Goal: Task Accomplishment & Management: Complete application form

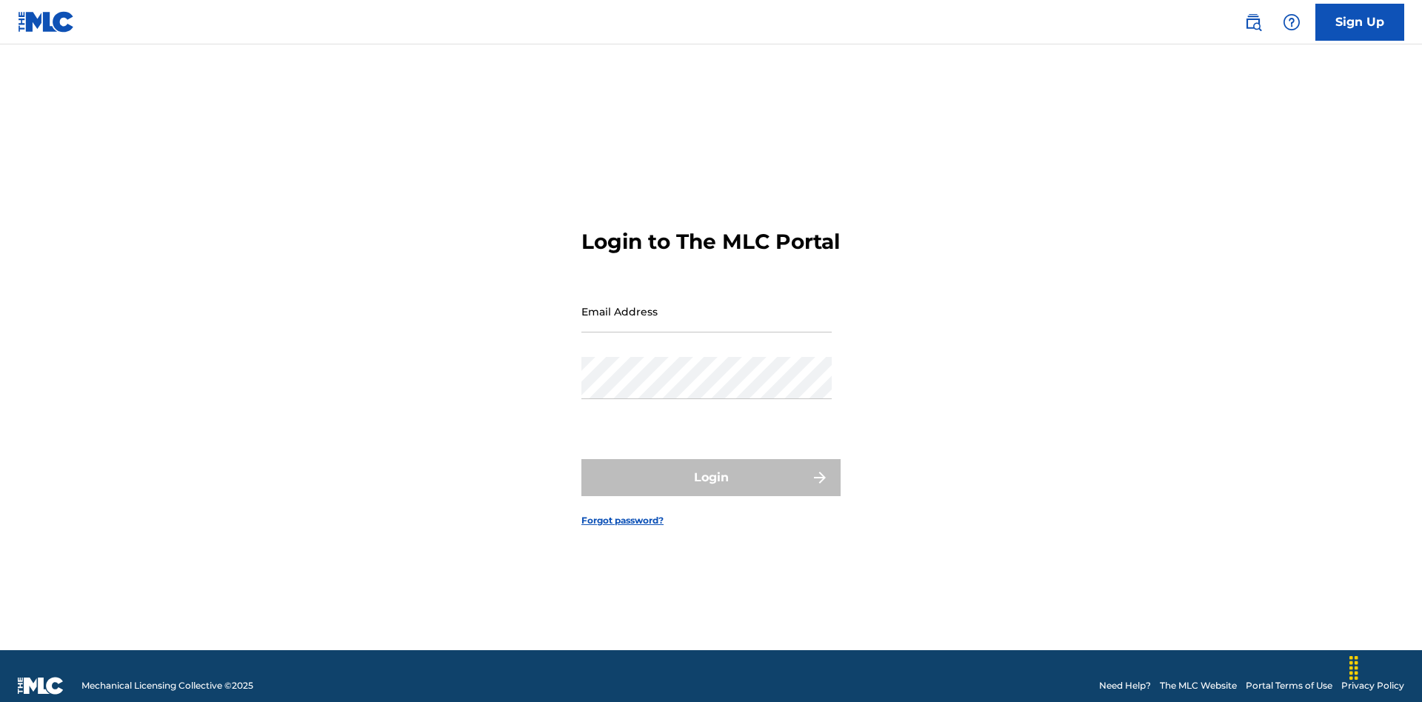
scroll to position [19, 0]
click at [706, 304] on input "Email Address" at bounding box center [706, 311] width 250 height 42
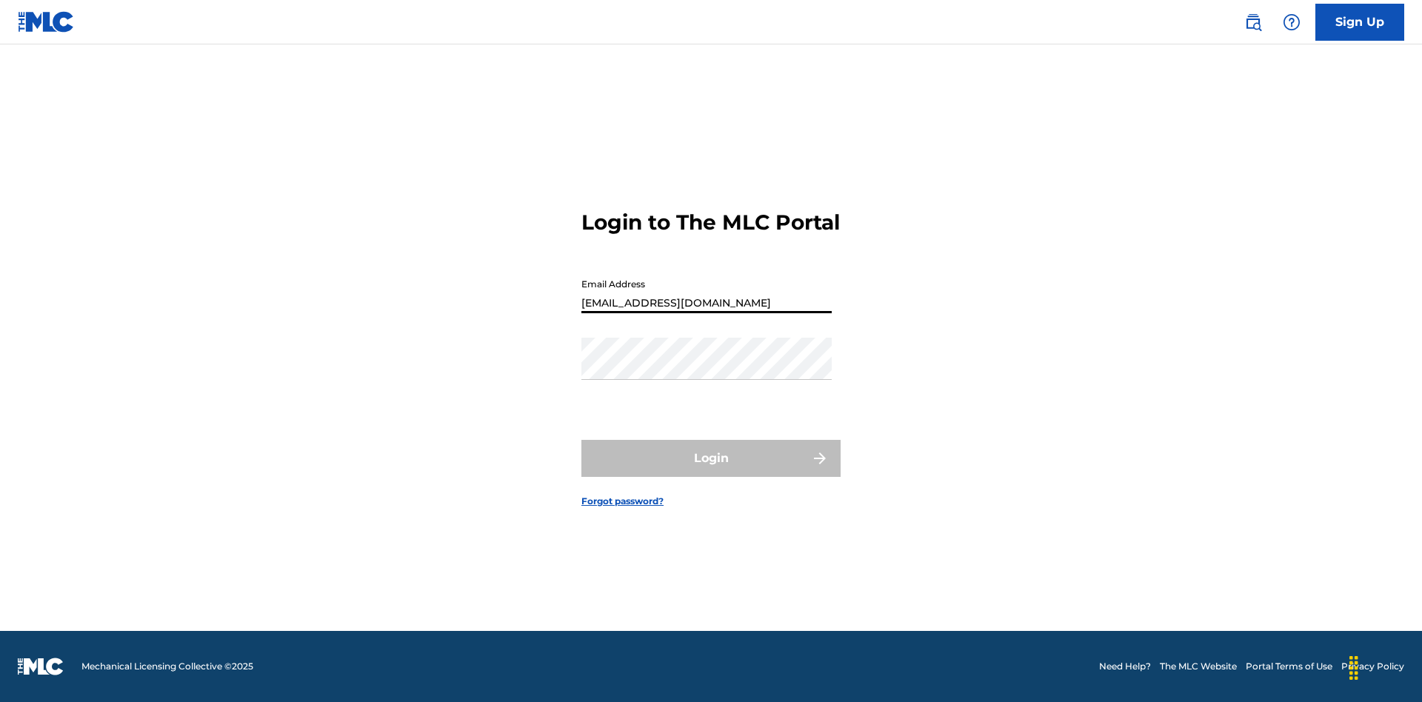
type input "[EMAIL_ADDRESS][DOMAIN_NAME]"
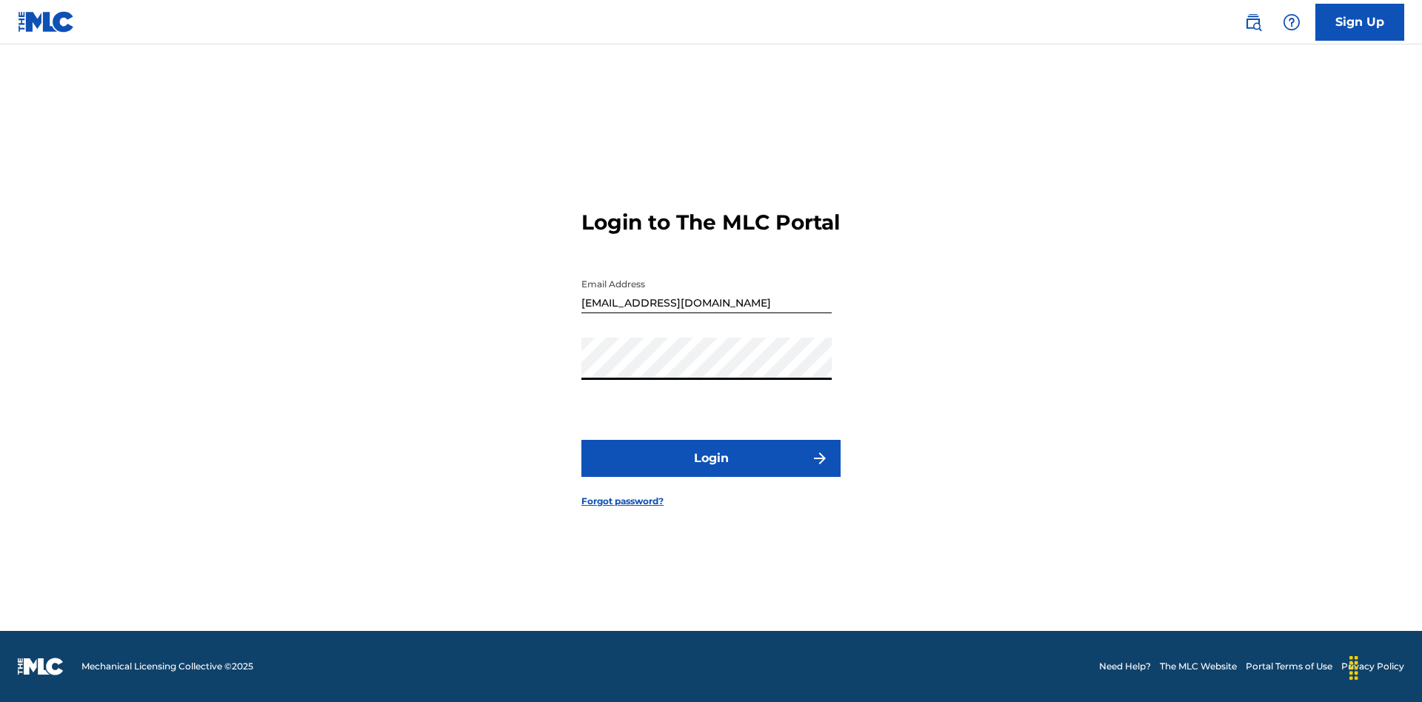
click at [711, 471] on button "Login" at bounding box center [710, 458] width 259 height 37
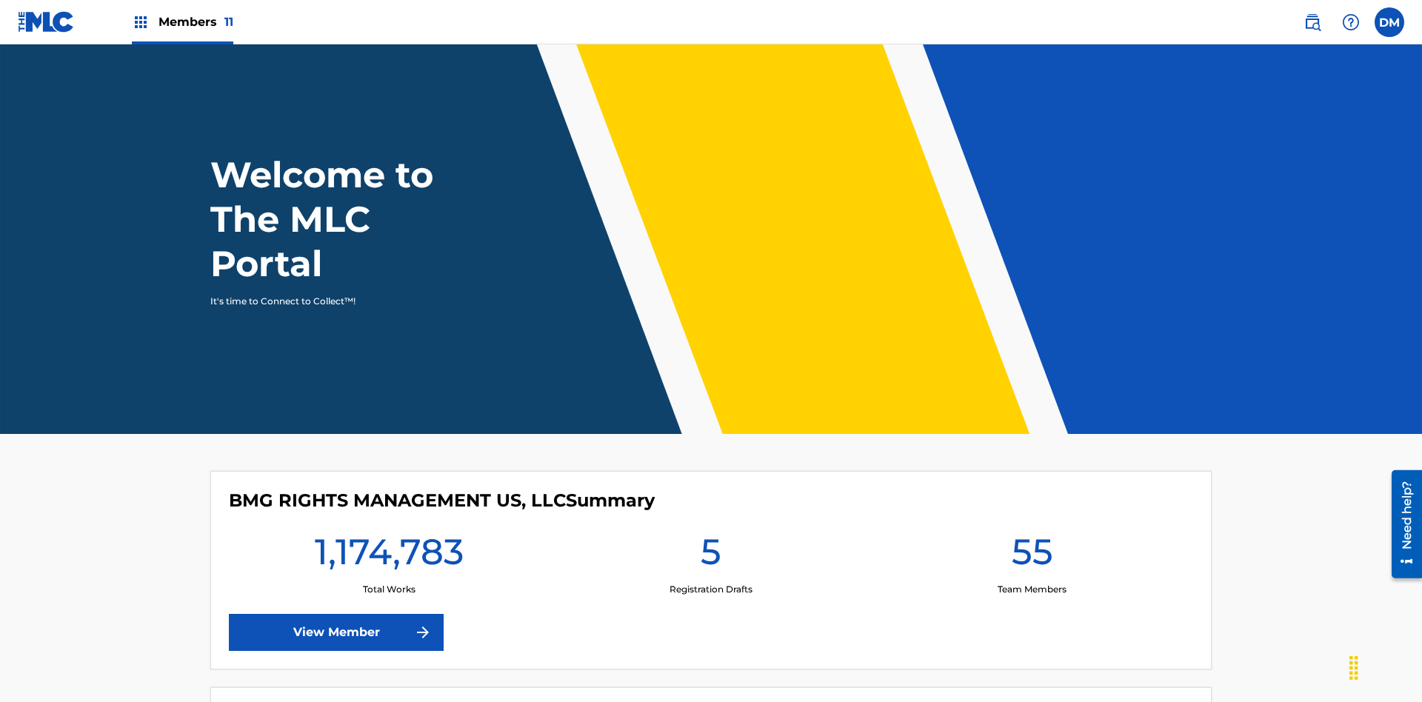
click at [1389, 21] on label at bounding box center [1389, 22] width 30 height 30
click at [1389, 22] on input "[PERSON_NAME] [PERSON_NAME] [PERSON_NAME][EMAIL_ADDRESS][DOMAIN_NAME] Profile L…" at bounding box center [1389, 22] width 0 height 0
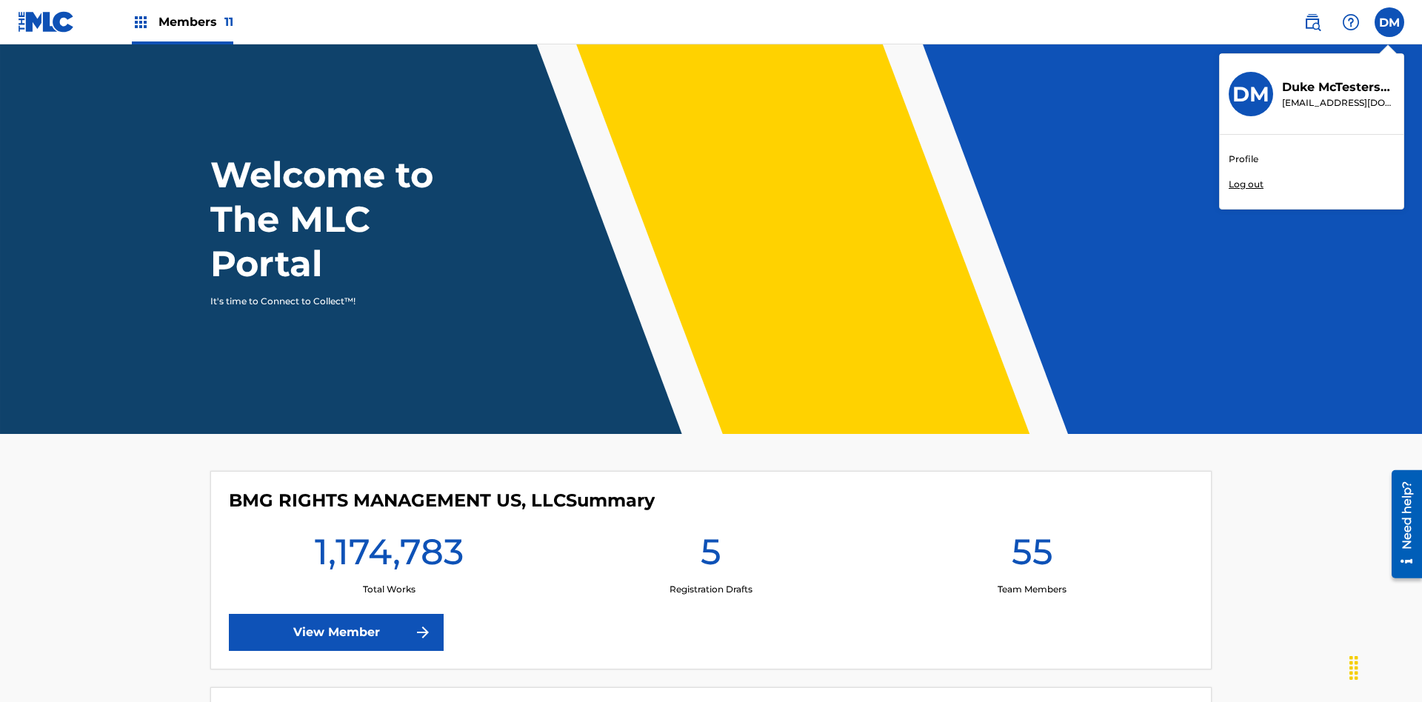
click at [1242, 159] on link "Profile" at bounding box center [1243, 159] width 30 height 13
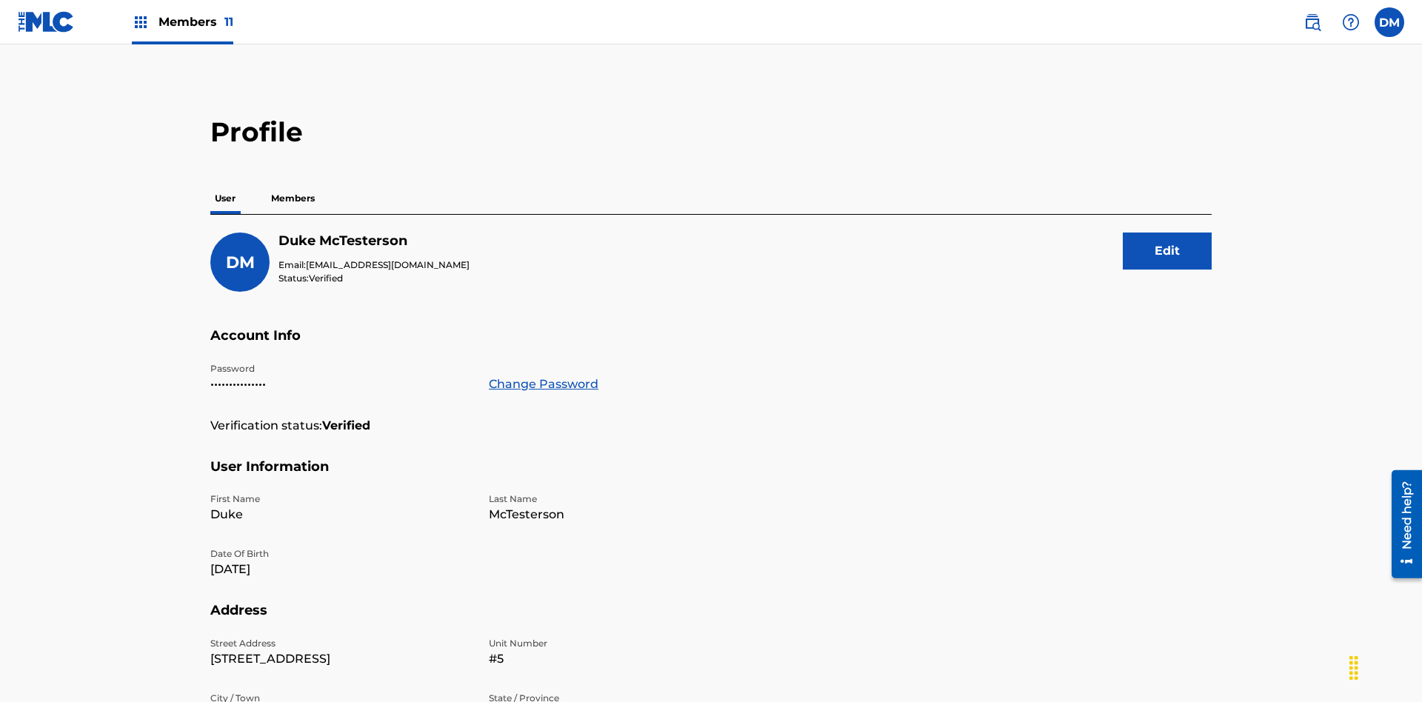
click at [293, 183] on p "Members" at bounding box center [293, 198] width 53 height 31
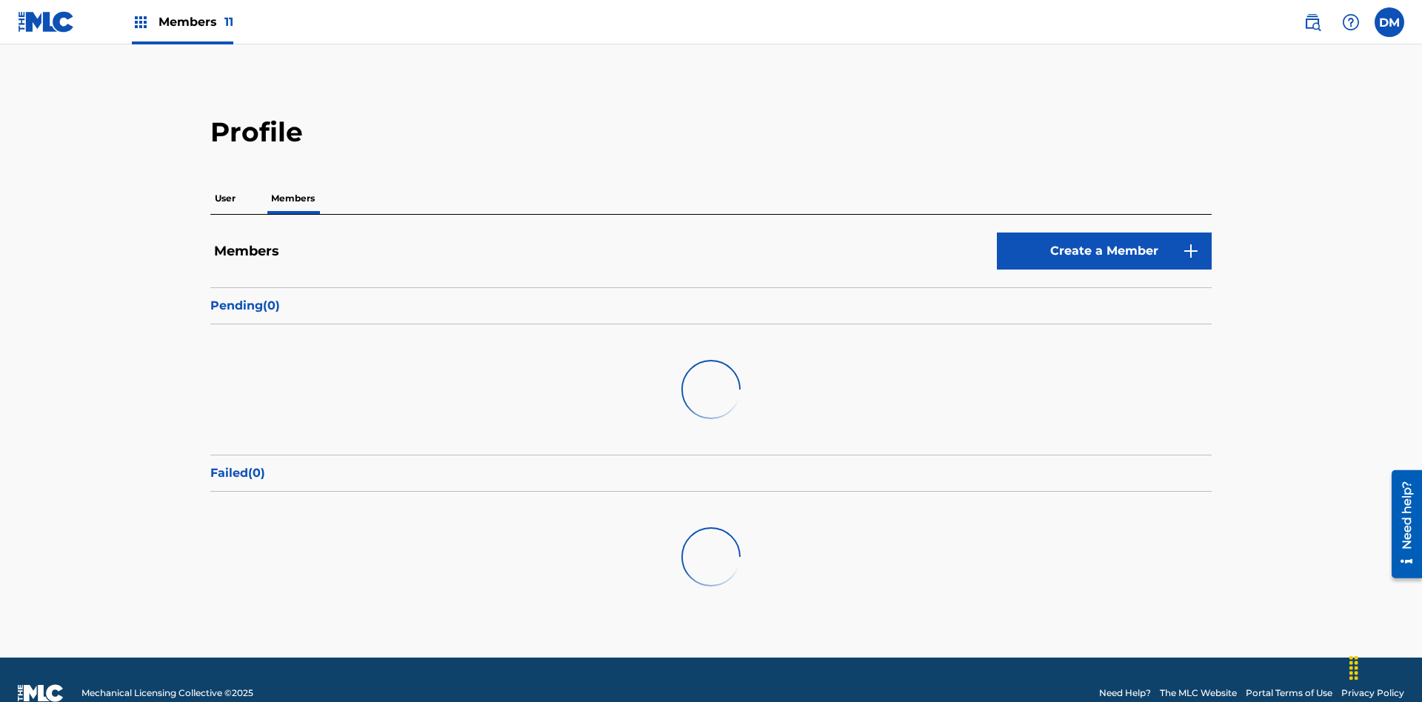
click at [1104, 233] on link "Create a Member" at bounding box center [1104, 251] width 215 height 37
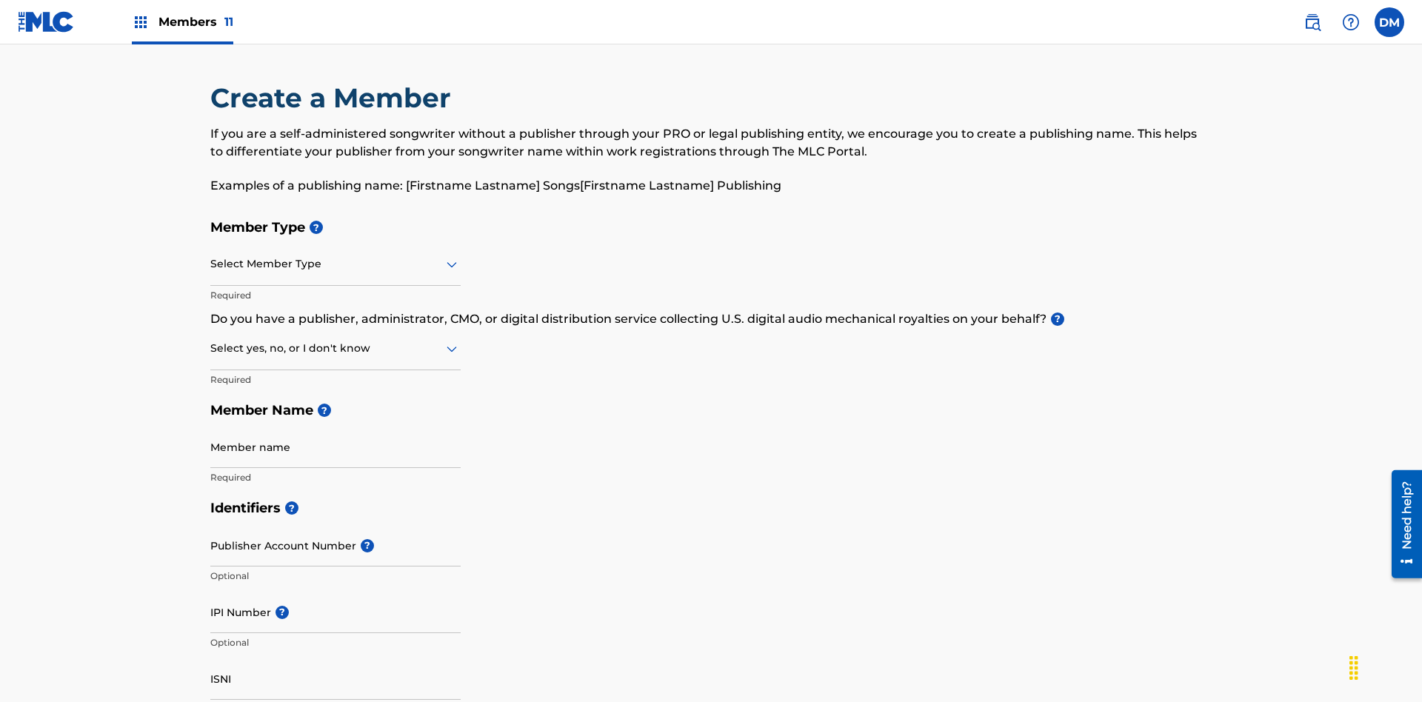
click at [211, 256] on input "text" at bounding box center [211, 264] width 3 height 16
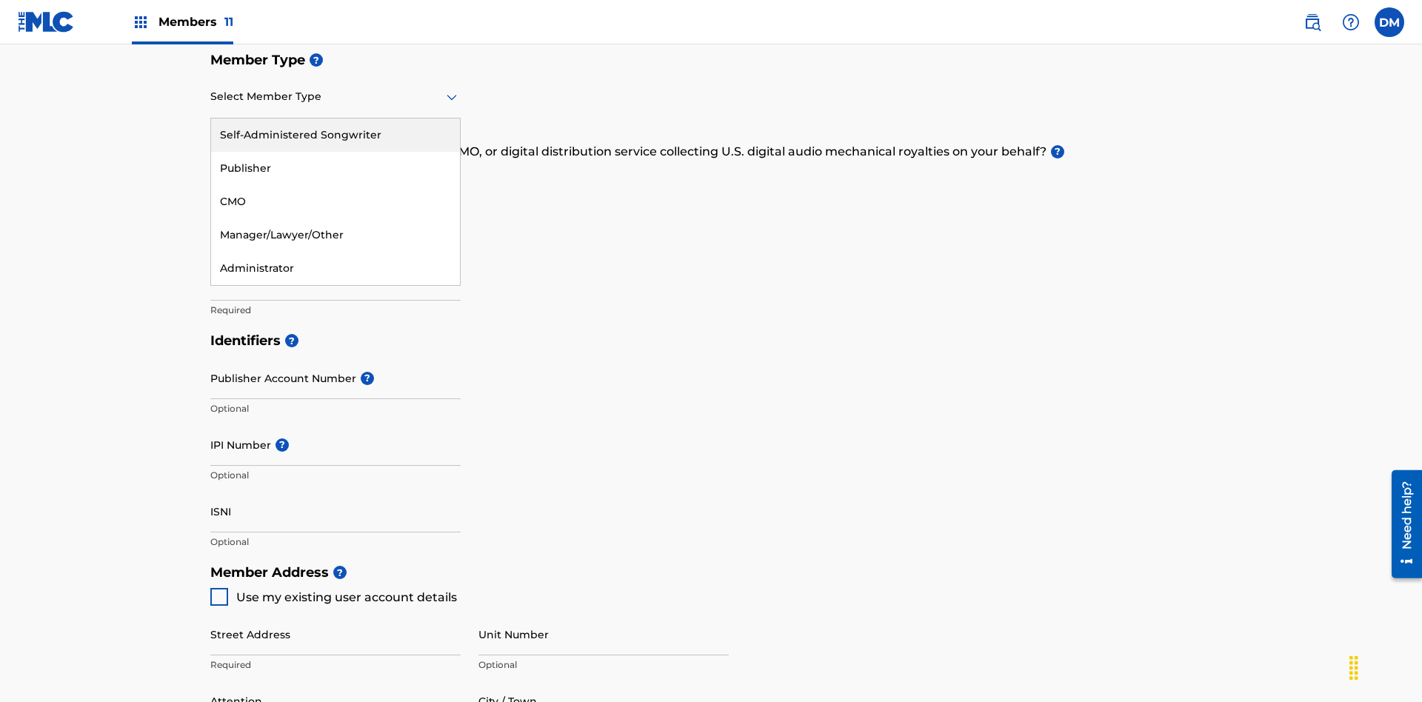
click at [335, 168] on div "Publisher" at bounding box center [335, 168] width 249 height 33
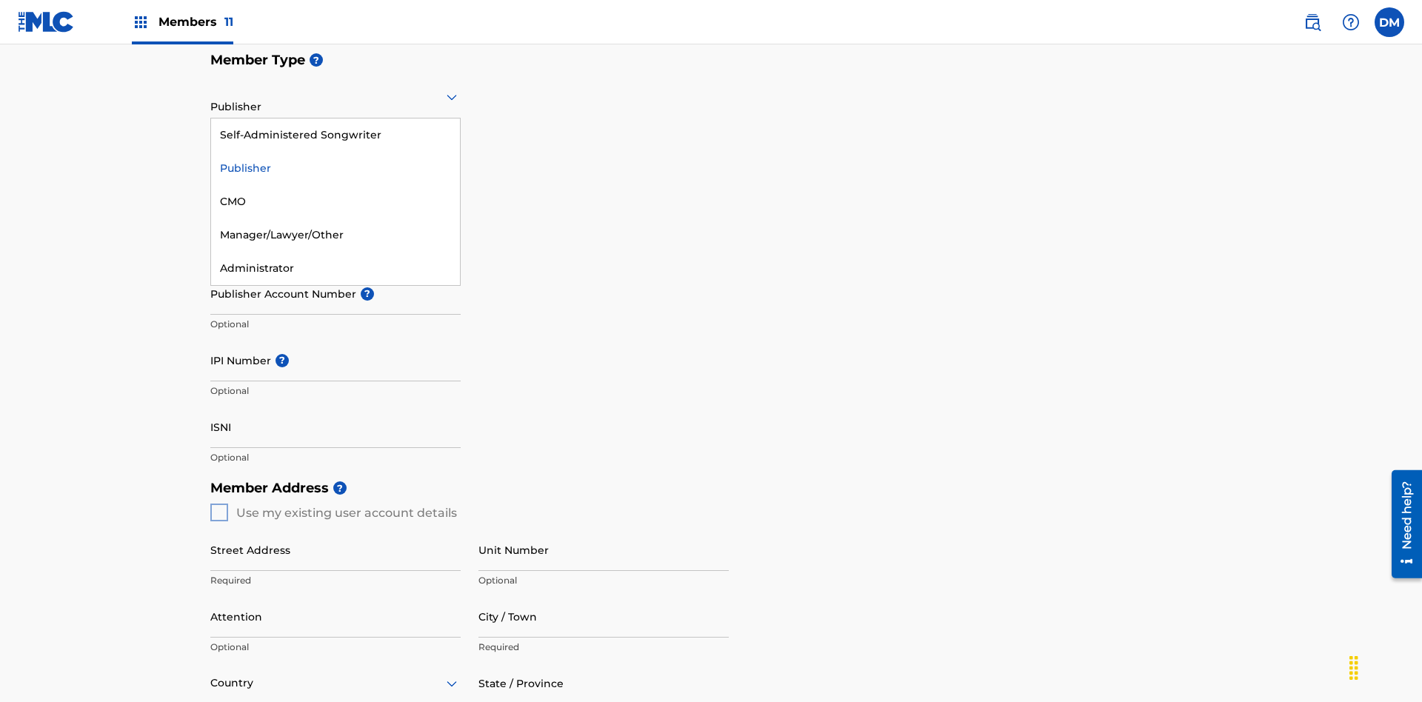
click at [335, 201] on div "CMO" at bounding box center [335, 201] width 249 height 33
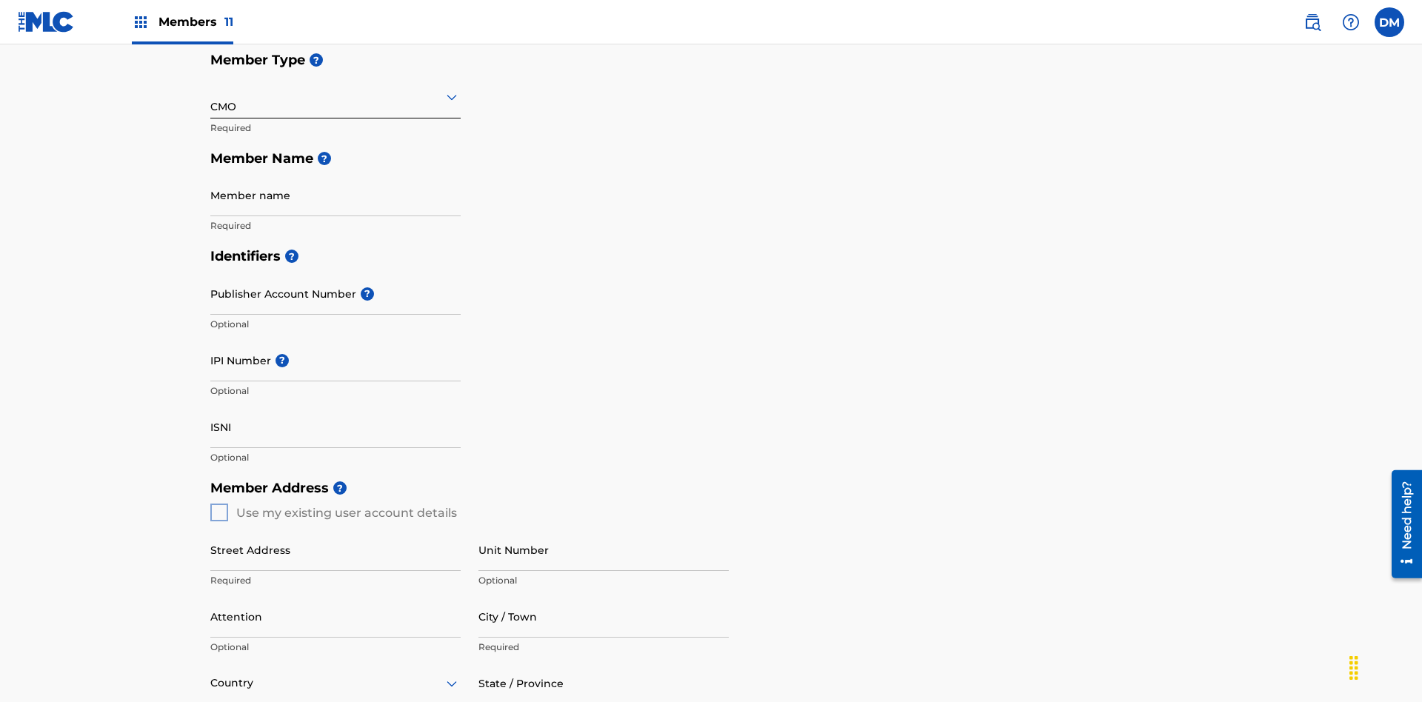
click at [211, 96] on input "text" at bounding box center [211, 97] width 3 height 16
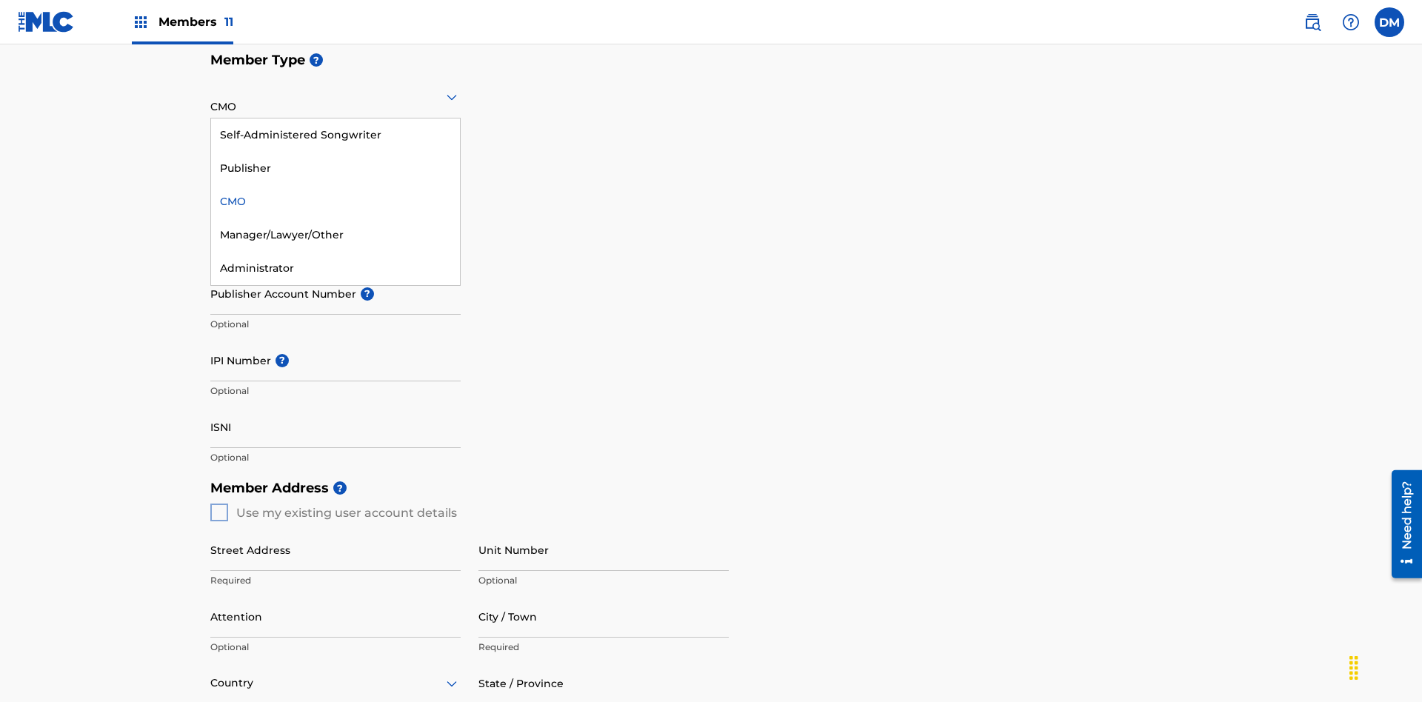
click at [335, 135] on div "Self-Administered Songwriter" at bounding box center [335, 134] width 249 height 33
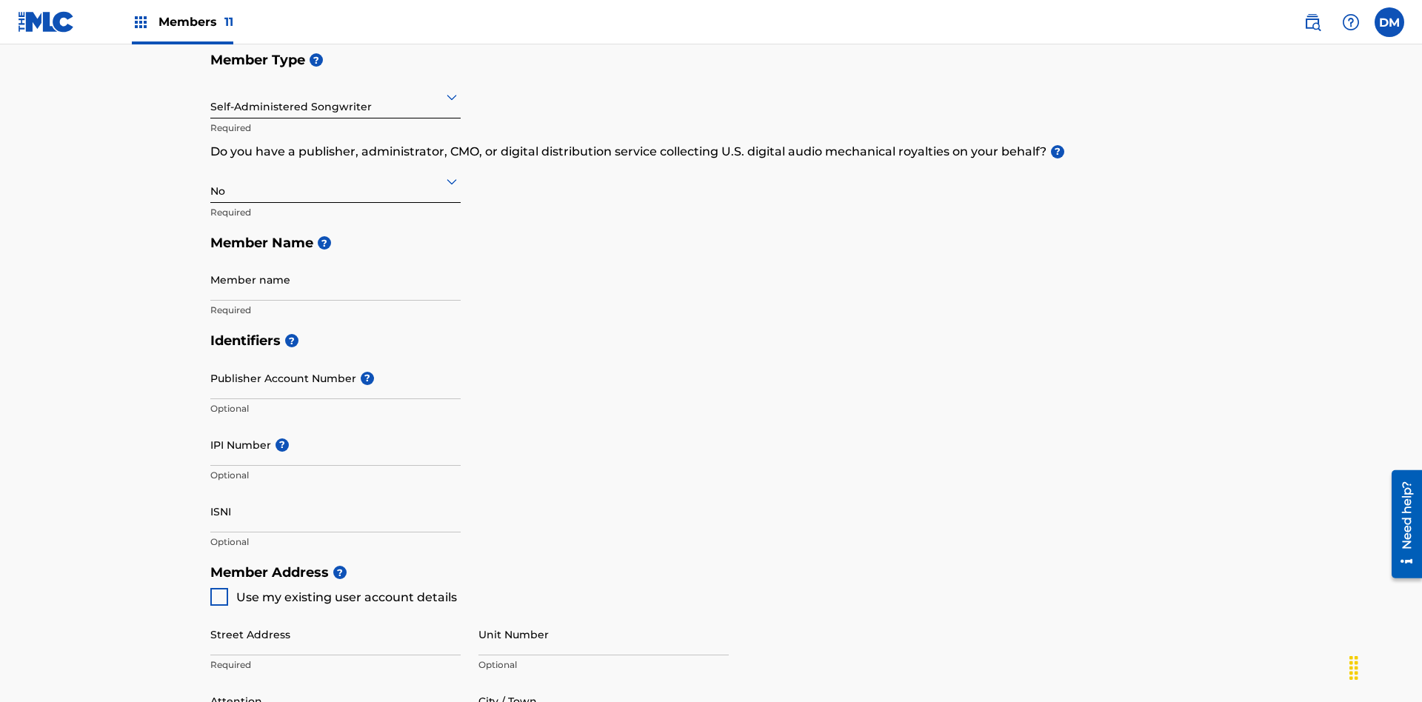
scroll to position [666, 0]
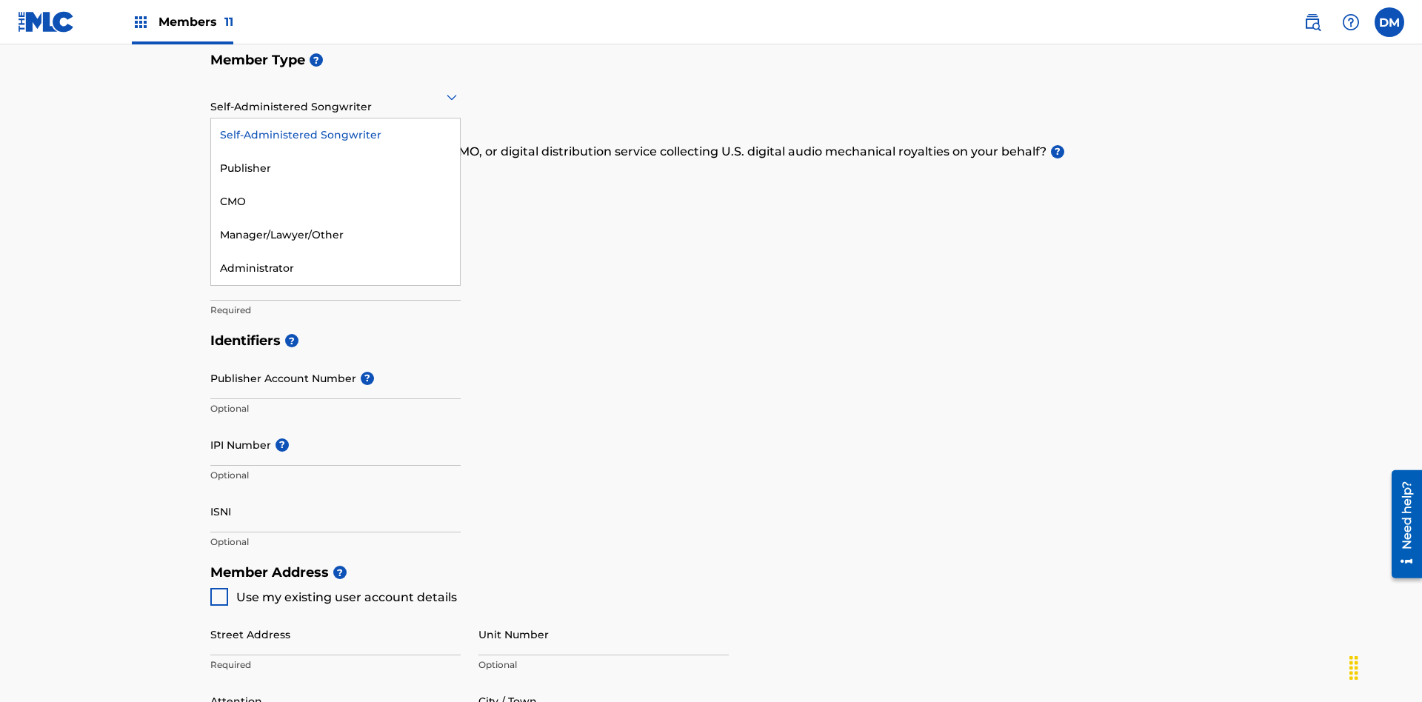
click at [335, 235] on div "Manager/Lawyer/Other" at bounding box center [335, 234] width 249 height 33
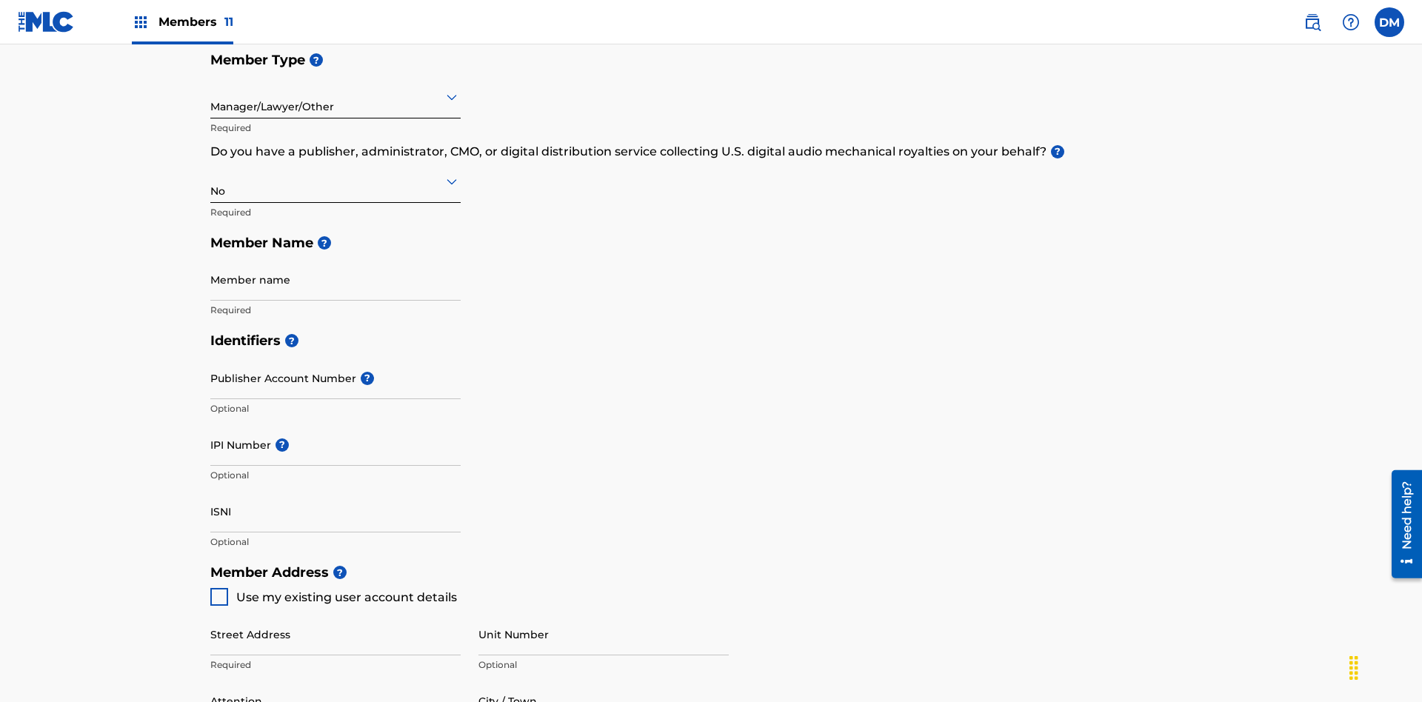
scroll to position [666, 0]
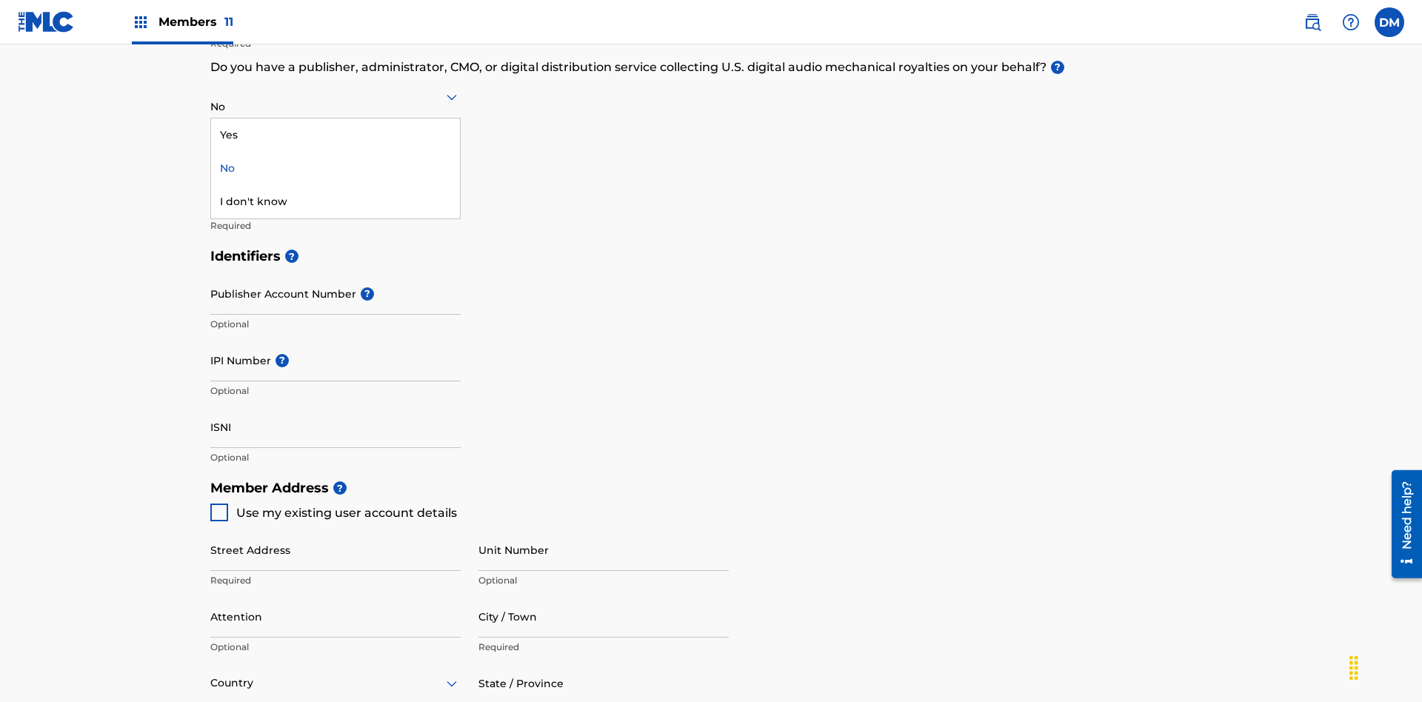
click at [335, 135] on div "Yes" at bounding box center [335, 134] width 249 height 33
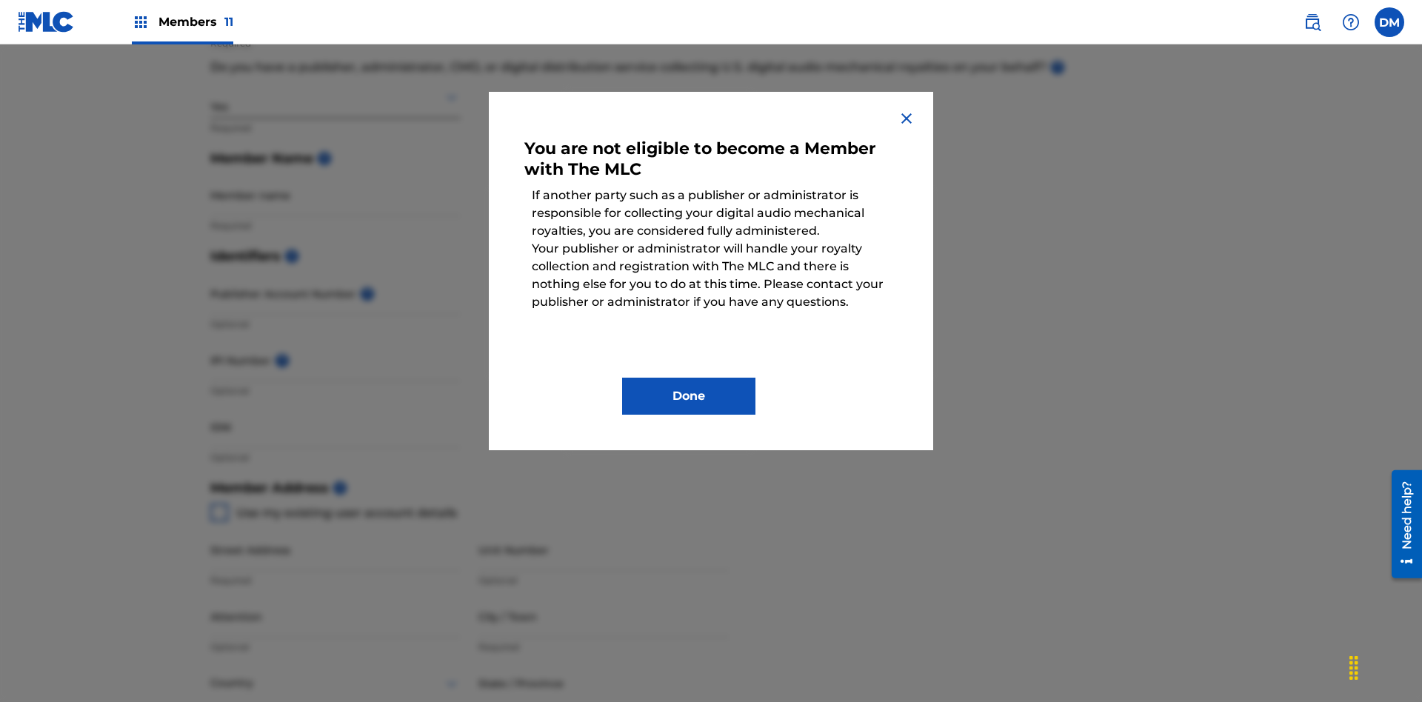
click at [689, 396] on button "Done" at bounding box center [688, 396] width 133 height 37
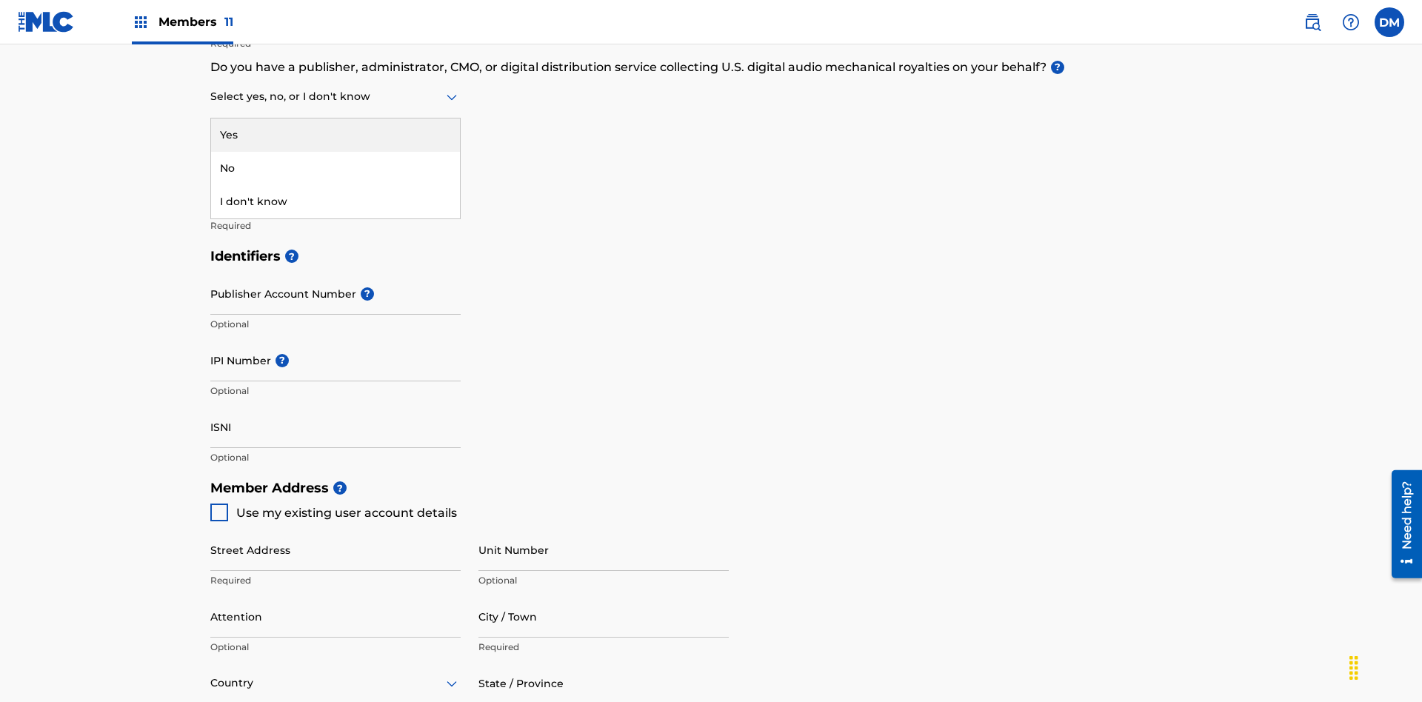
click at [335, 201] on div "I don't know" at bounding box center [335, 201] width 249 height 33
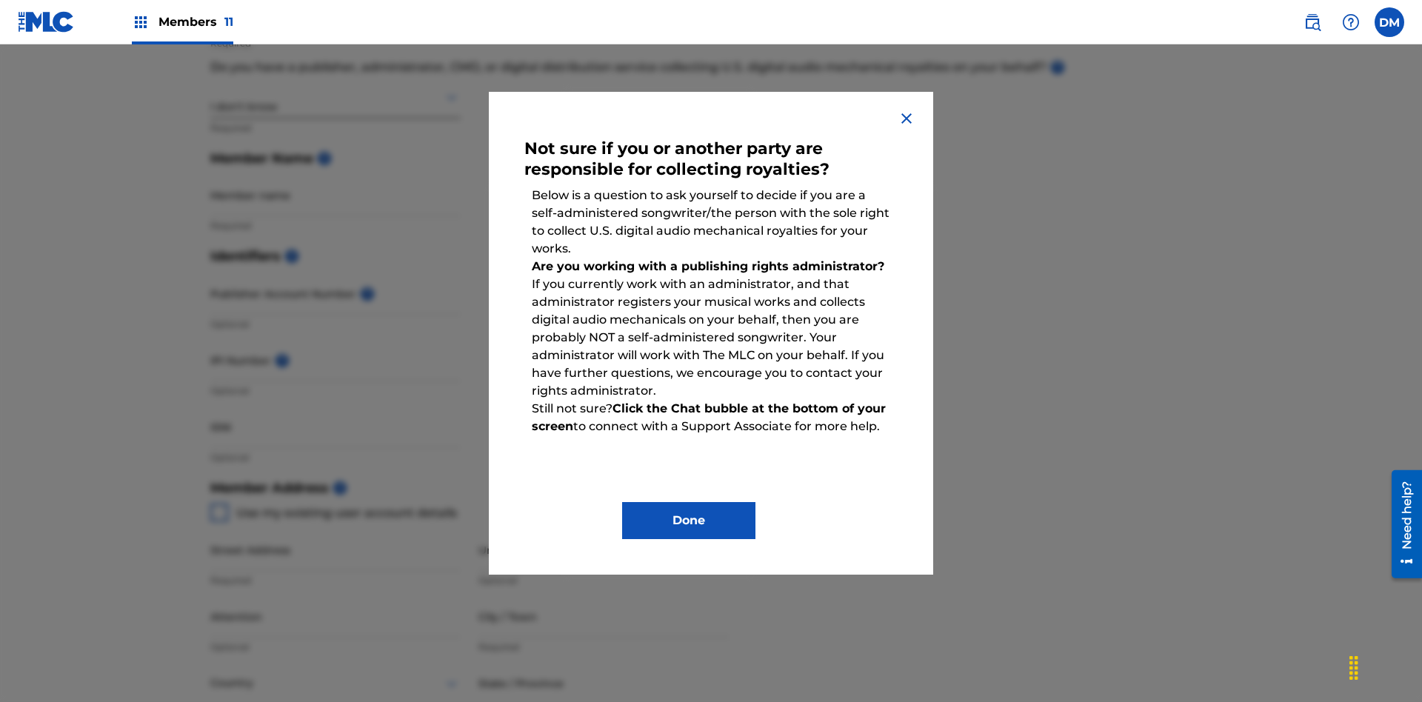
click at [689, 521] on button "Done" at bounding box center [688, 520] width 133 height 37
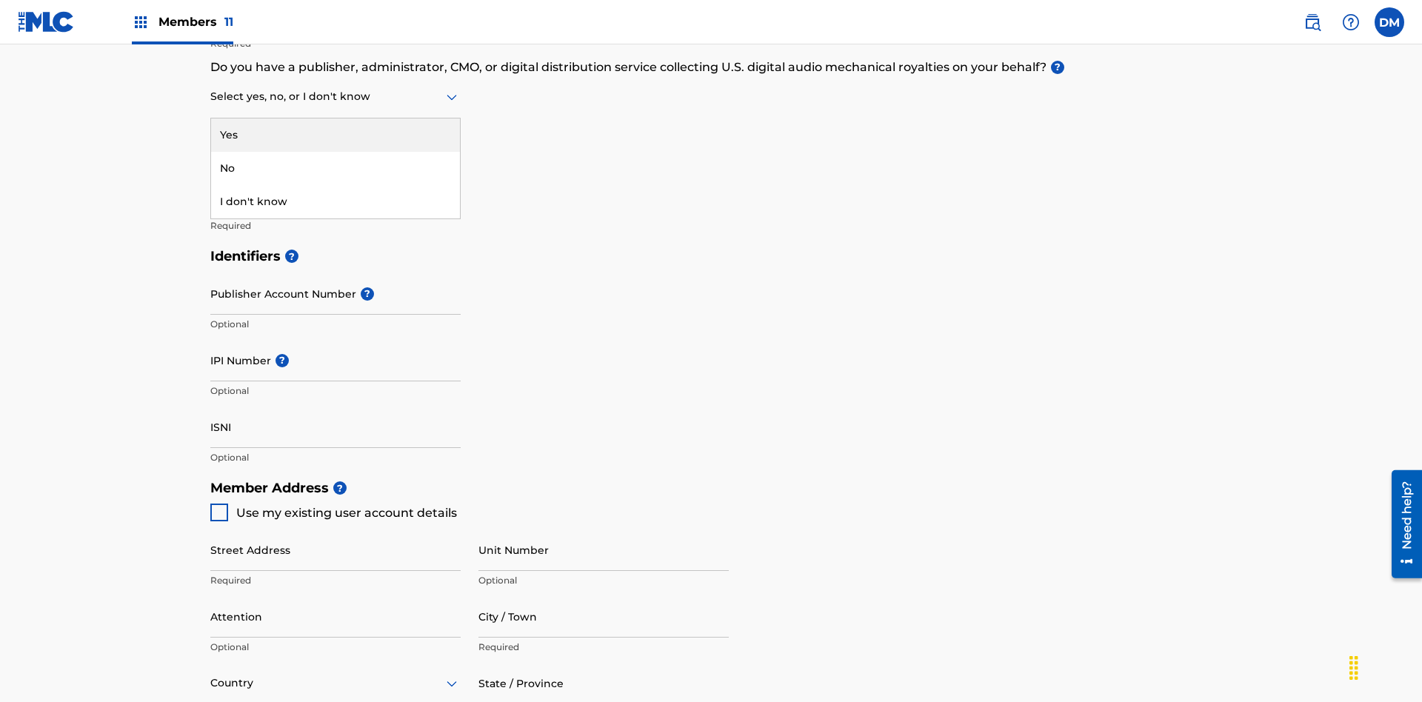
click at [335, 168] on div "No" at bounding box center [335, 168] width 249 height 33
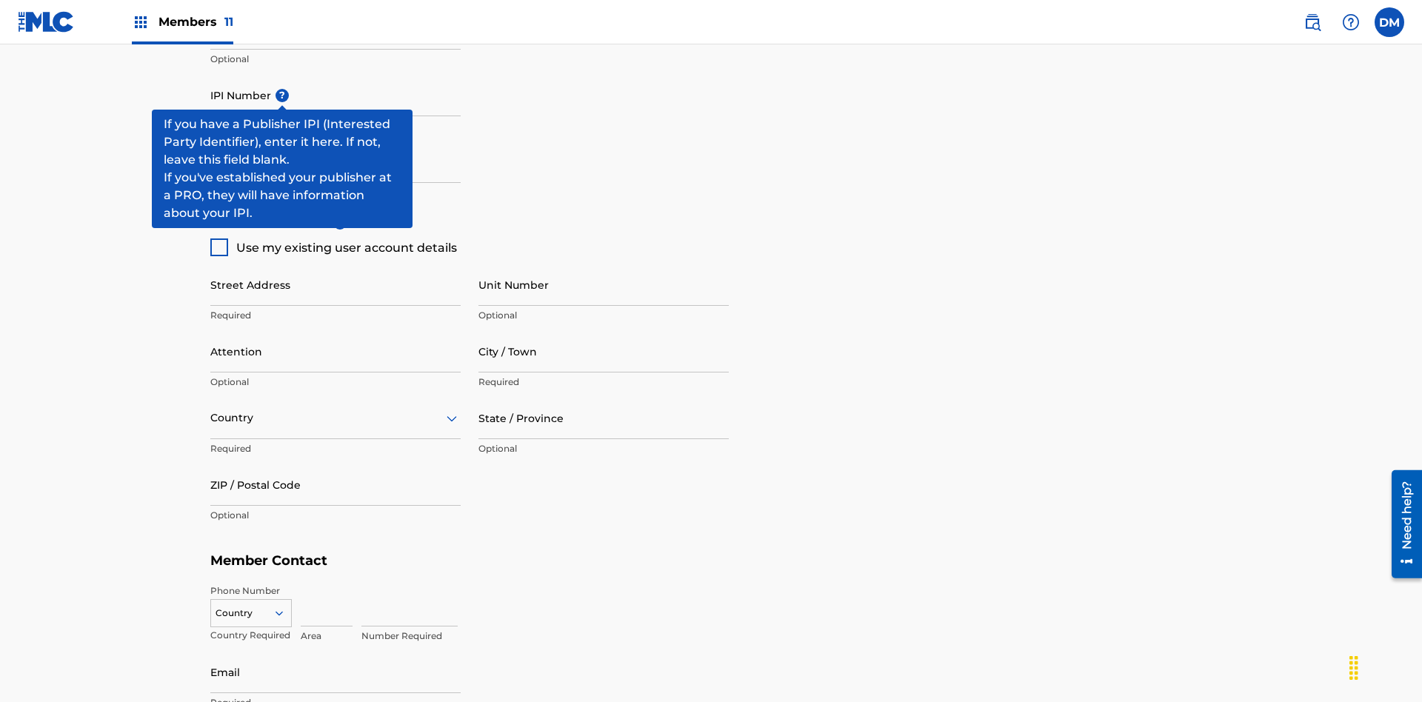
scroll to position [643, 0]
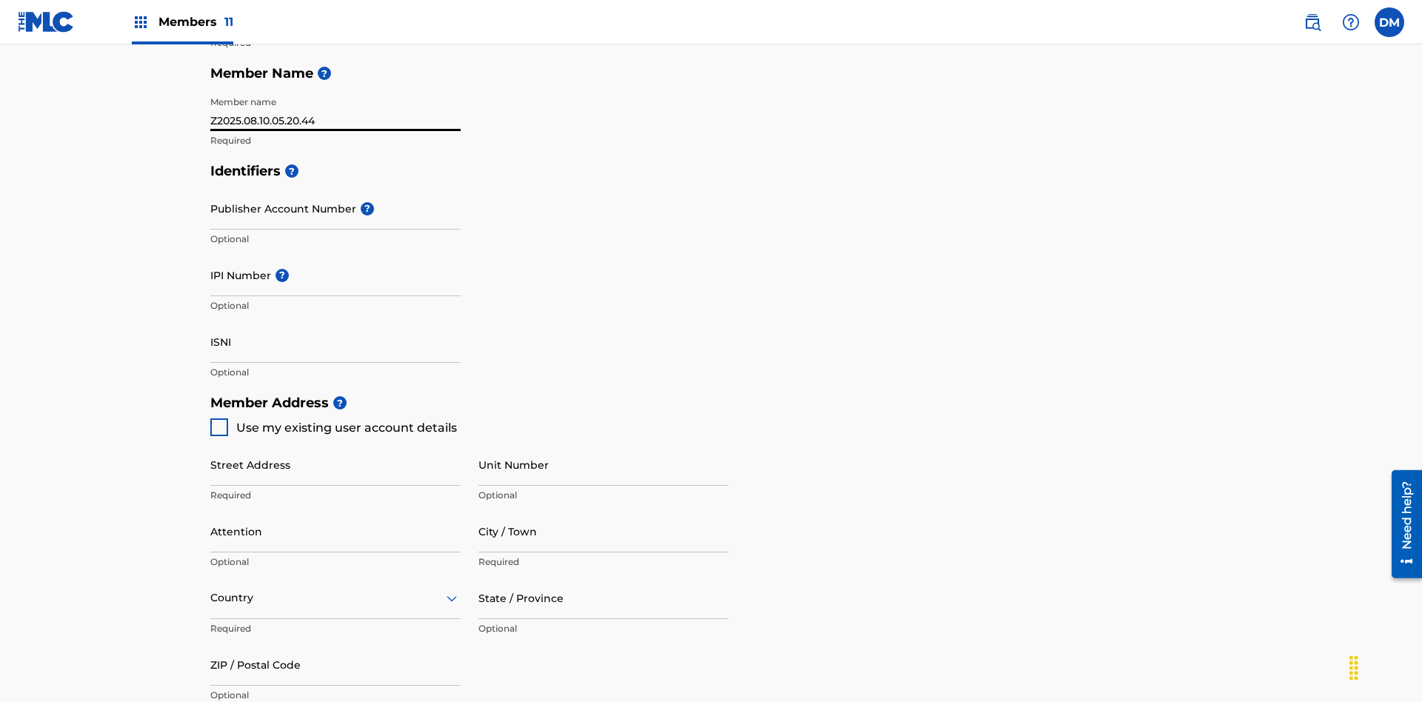
type input "Z2025.08.10.05.20.44"
click at [335, 444] on input "Street Address" at bounding box center [335, 465] width 250 height 42
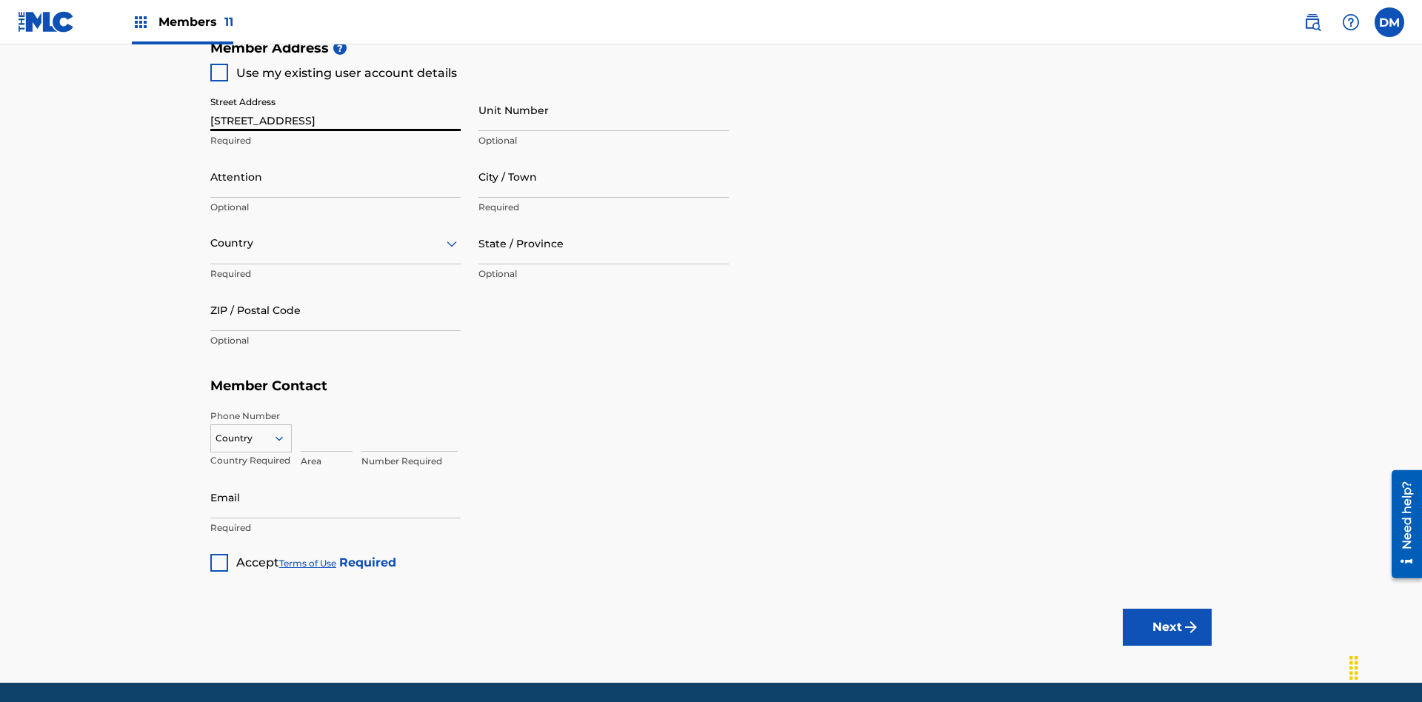
type input "[STREET_ADDRESS]"
click at [603, 110] on input "Unit Number" at bounding box center [603, 110] width 250 height 42
type input "Unit A"
click at [335, 155] on input "Attention" at bounding box center [335, 176] width 250 height 42
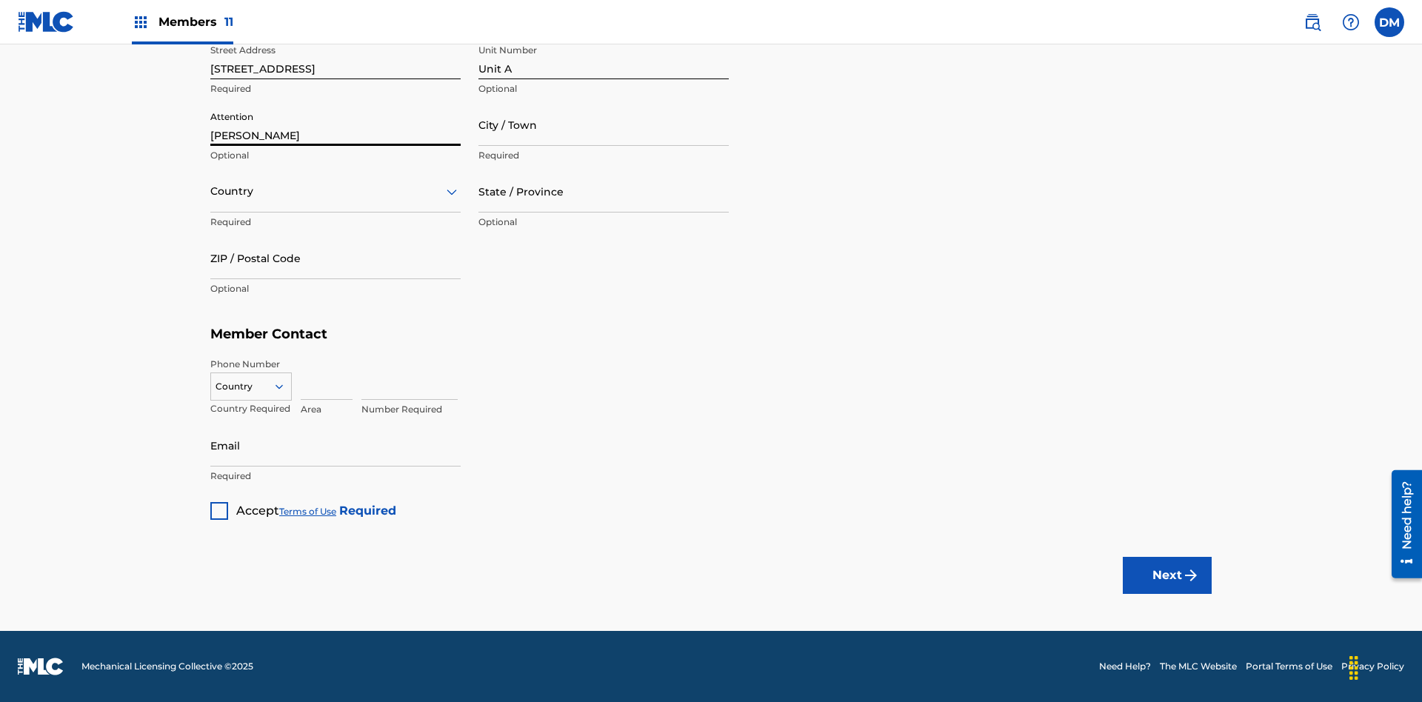
type input "[PERSON_NAME]"
click at [603, 124] on input "City / Town" at bounding box center [603, 125] width 250 height 42
type input "[GEOGRAPHIC_DATA]"
click at [211, 191] on input "text" at bounding box center [211, 192] width 3 height 16
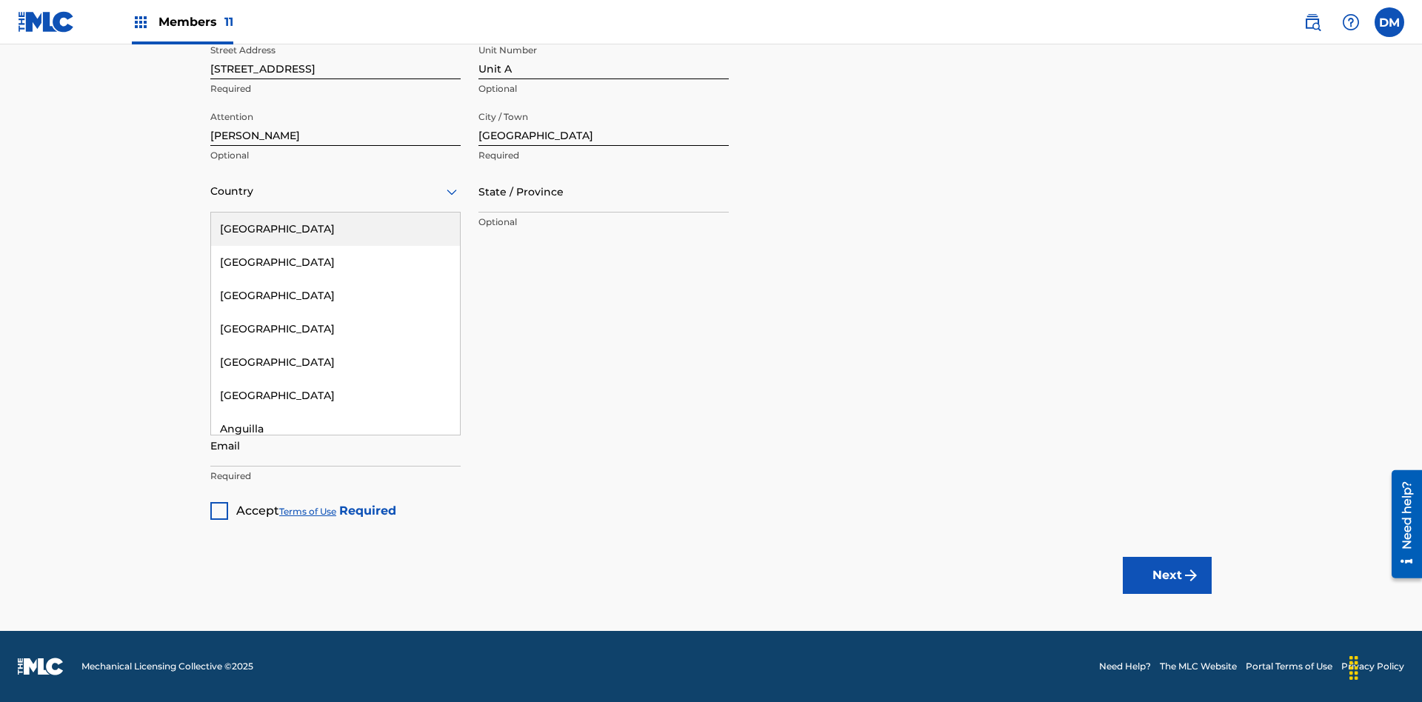
click at [335, 229] on div "[GEOGRAPHIC_DATA]" at bounding box center [335, 229] width 249 height 33
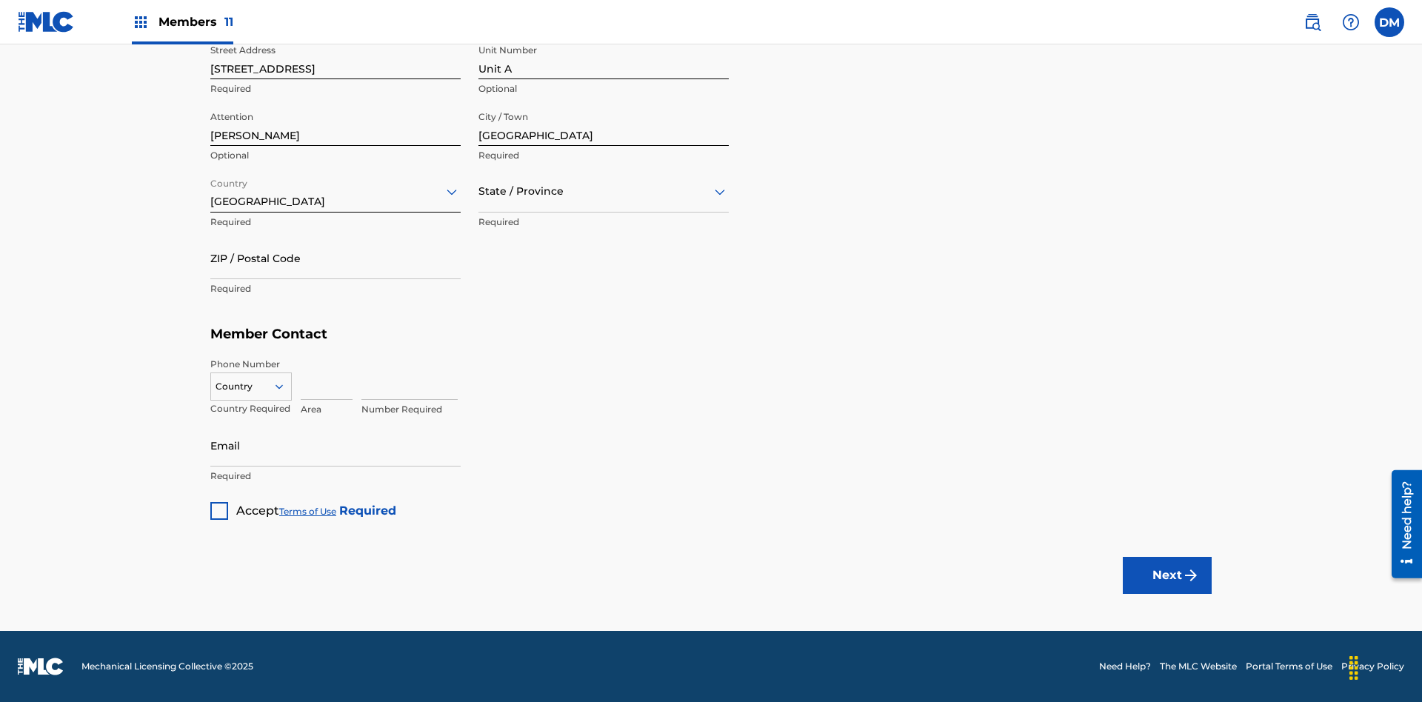
click at [479, 191] on input "text" at bounding box center [479, 192] width 3 height 16
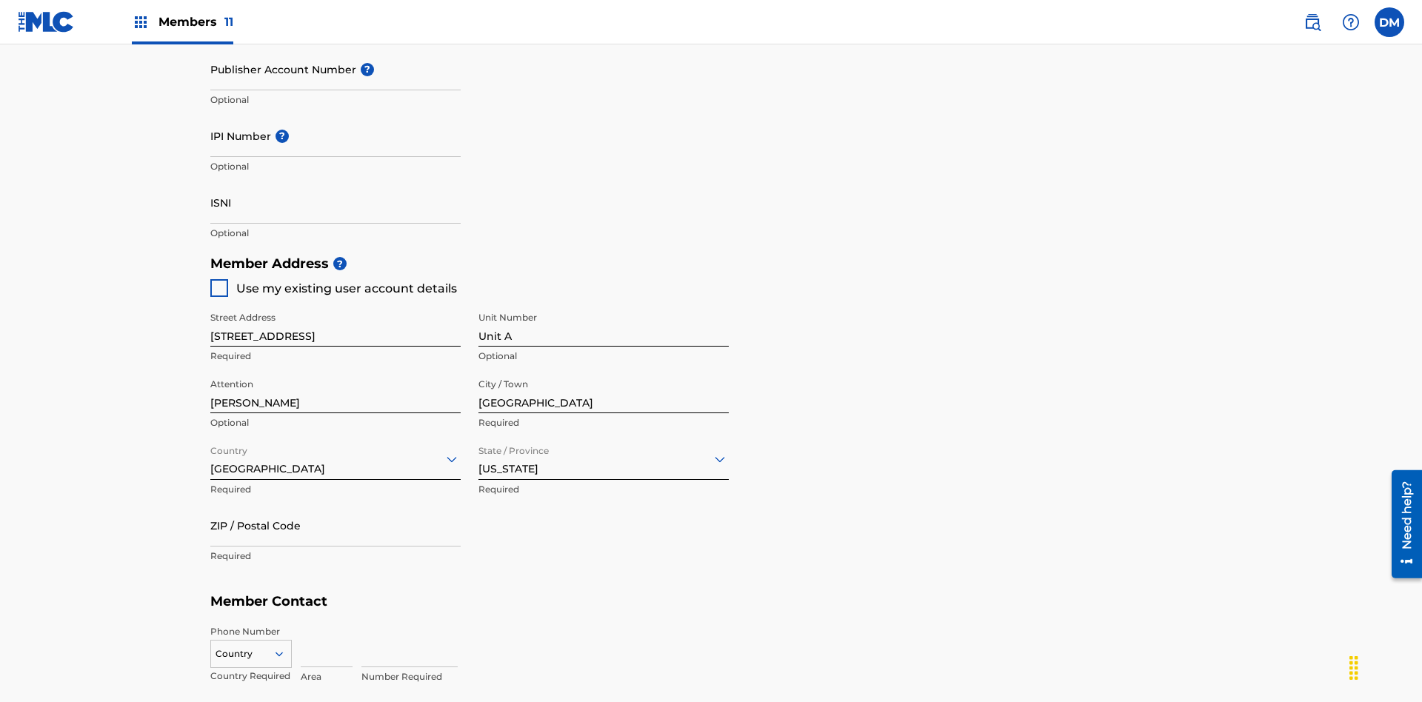
click at [335, 504] on input "ZIP / Postal Code" at bounding box center [335, 525] width 250 height 42
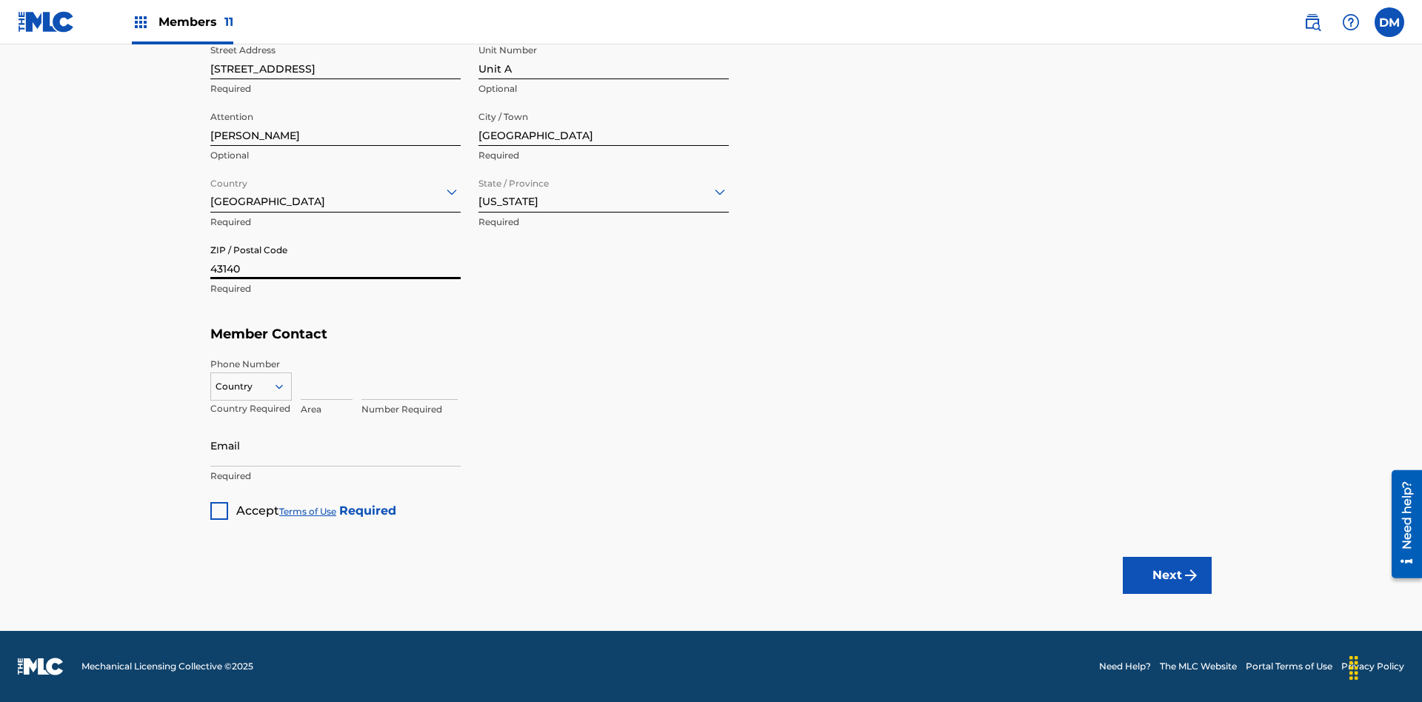
type input "43140"
click at [285, 386] on icon at bounding box center [278, 386] width 13 height 13
click at [251, 409] on div "US, [GEOGRAPHIC_DATA] +1" at bounding box center [251, 424] width 80 height 58
click at [327, 378] on input at bounding box center [327, 379] width 52 height 42
type input "740"
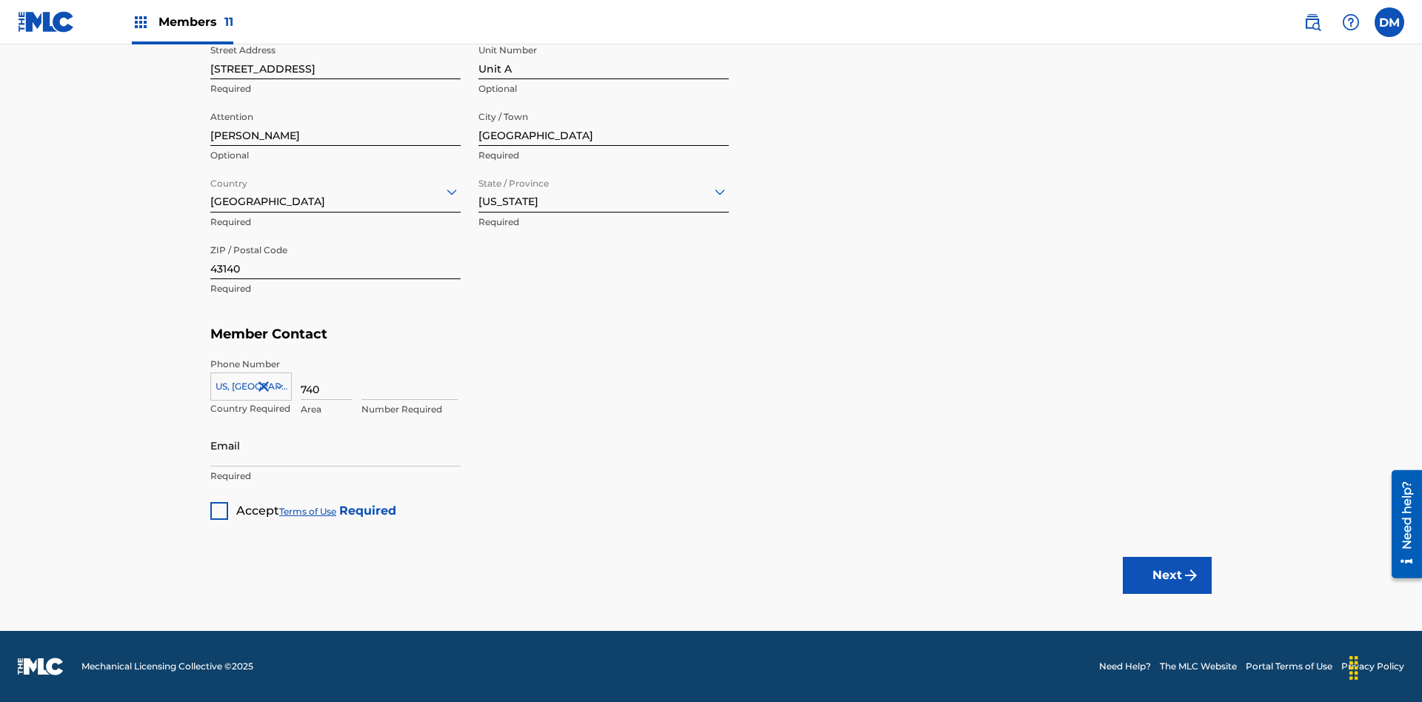
click at [409, 378] on input at bounding box center [409, 379] width 96 height 42
type input "8675309"
click at [335, 445] on input "Email" at bounding box center [335, 445] width 250 height 42
type input "[EMAIL_ADDRESS][DOMAIN_NAME]"
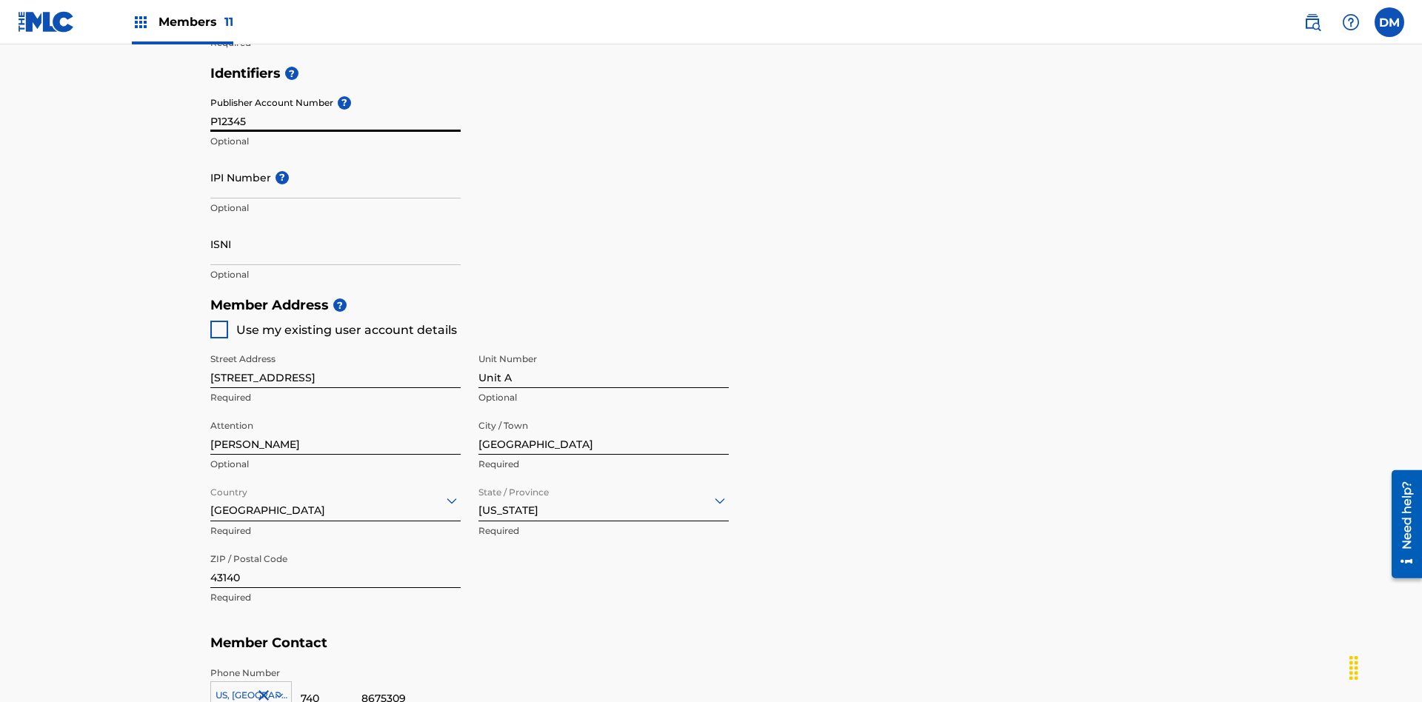
type input "P12345"
click at [335, 156] on input "IPI Number ?" at bounding box center [335, 177] width 250 height 42
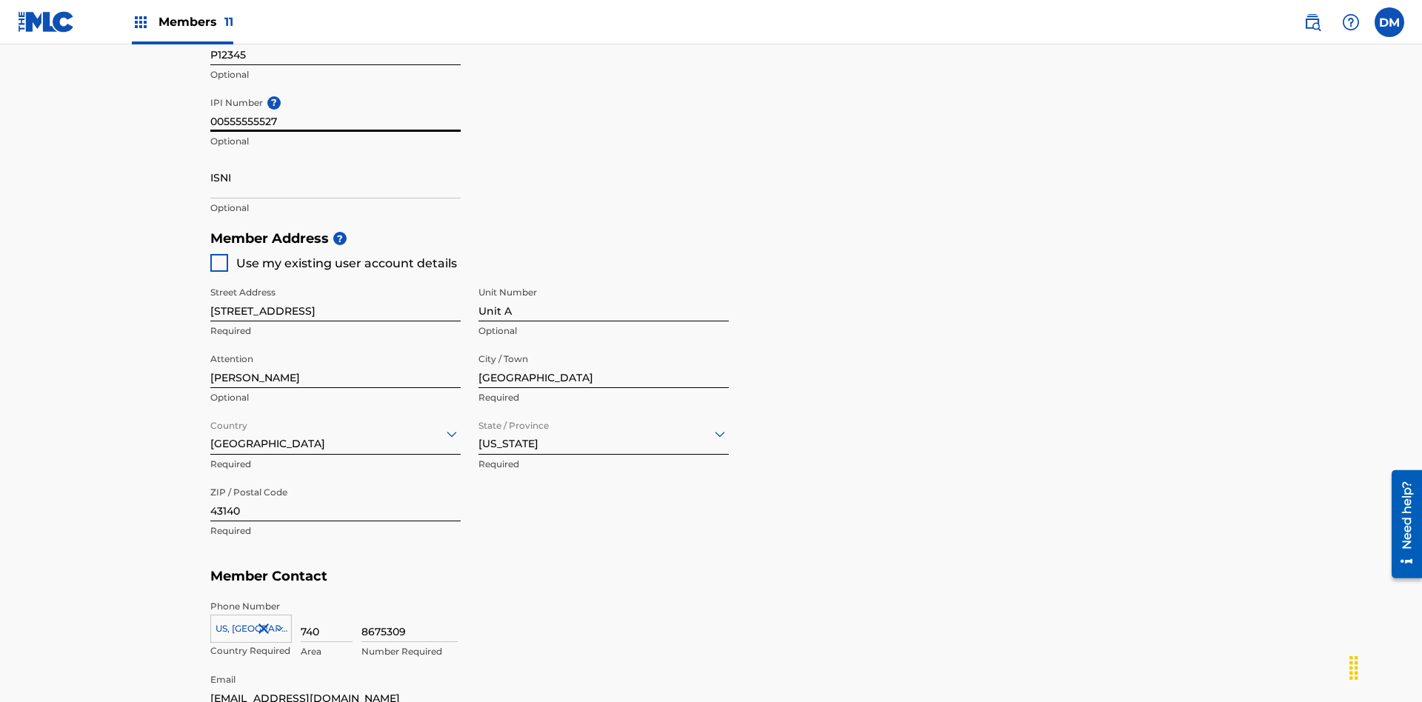
type input "00555555527"
click at [335, 156] on input "ISNI" at bounding box center [335, 177] width 250 height 42
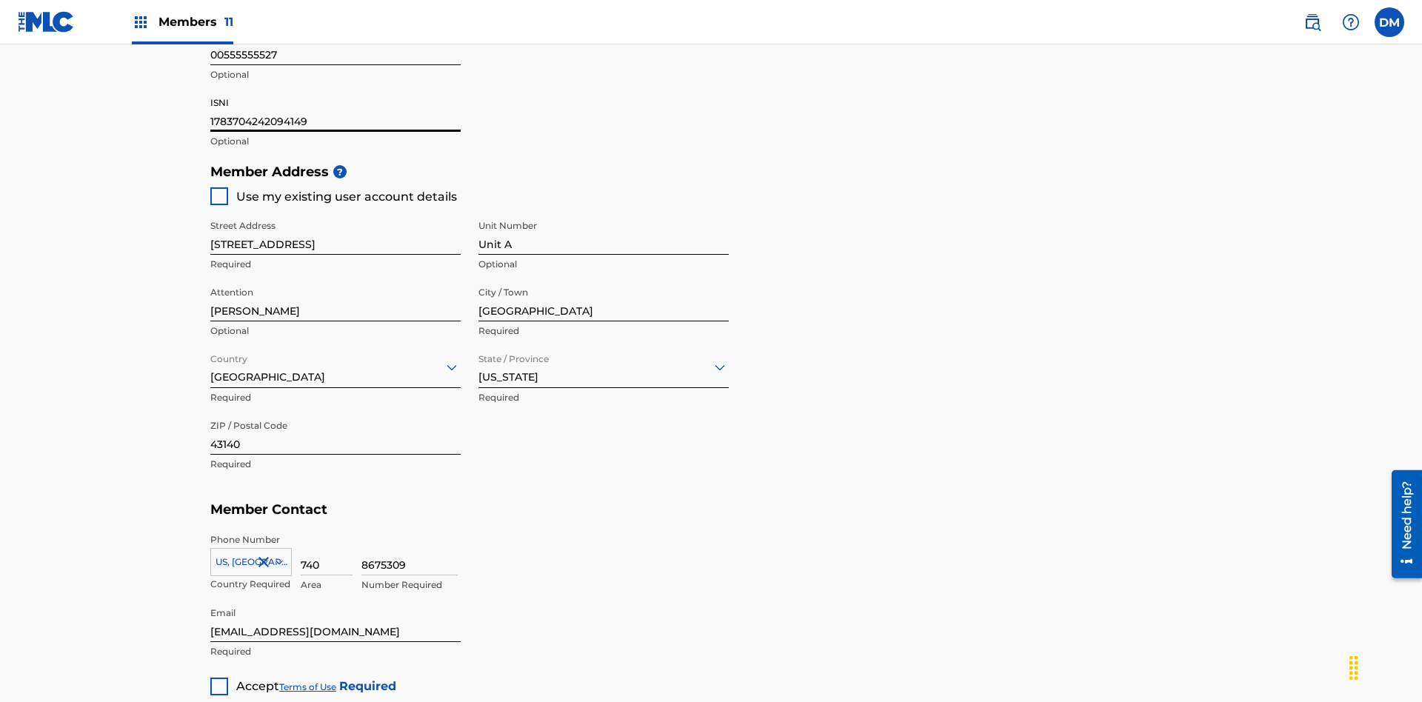
type input "1783704242094149"
click at [219, 678] on div at bounding box center [219, 687] width 18 height 18
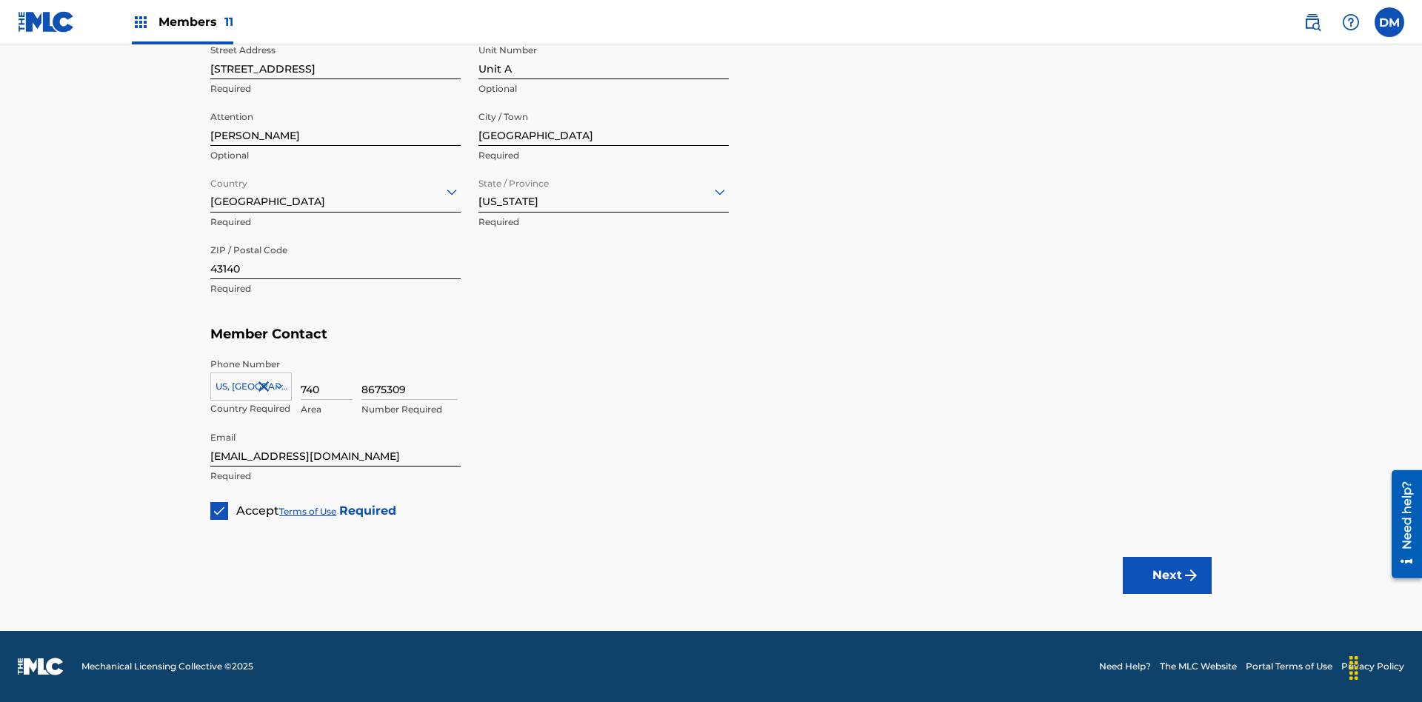
click at [1167, 575] on button "Next" at bounding box center [1167, 575] width 89 height 37
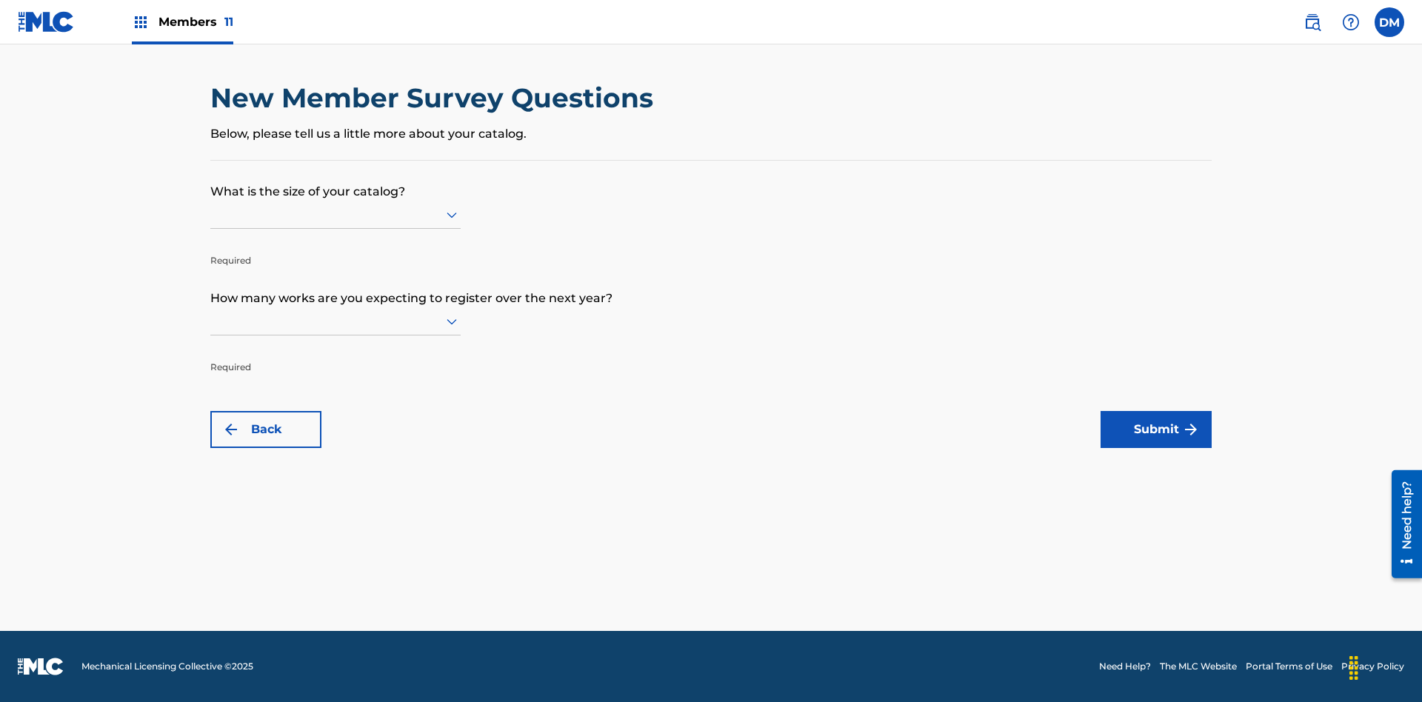
click at [211, 214] on input "text" at bounding box center [211, 215] width 3 height 16
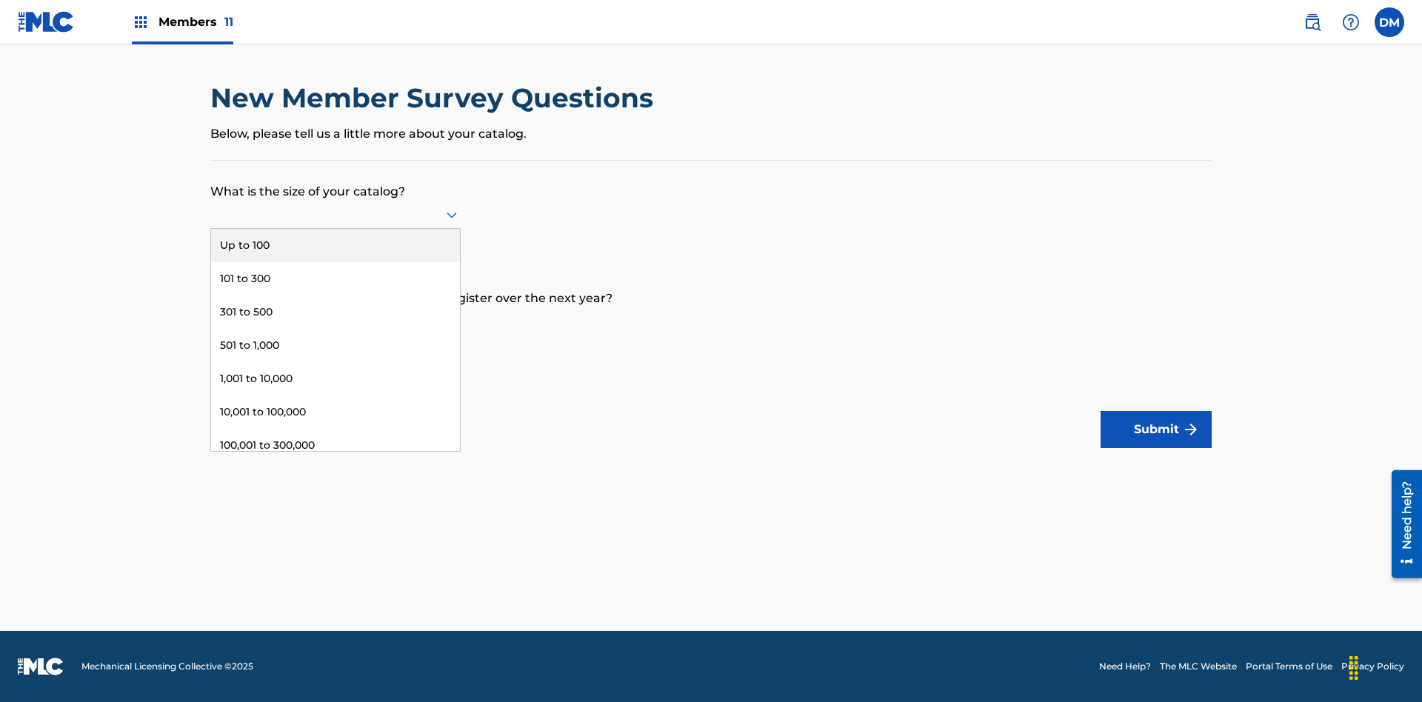
click at [335, 412] on div "10,001 to 100,000" at bounding box center [335, 411] width 249 height 33
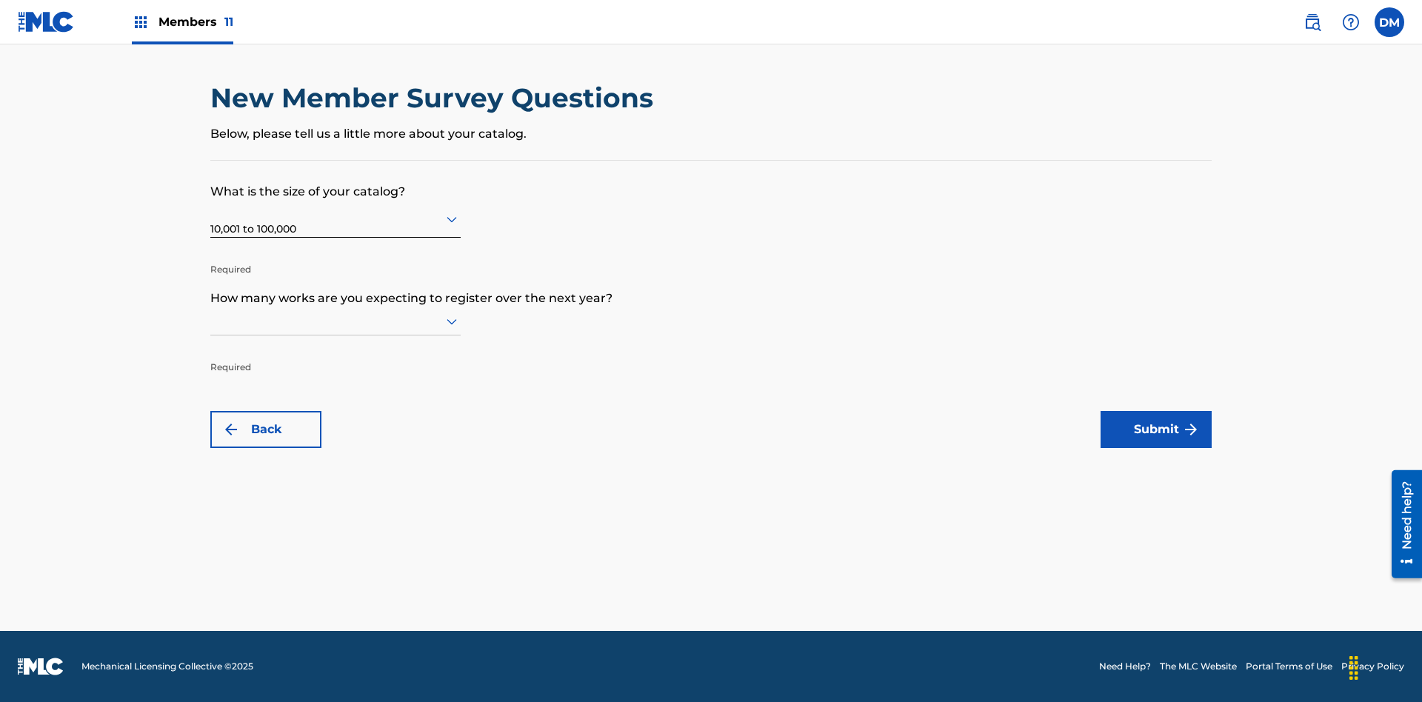
click at [211, 321] on input "text" at bounding box center [211, 321] width 3 height 16
